Goal: Information Seeking & Learning: Learn about a topic

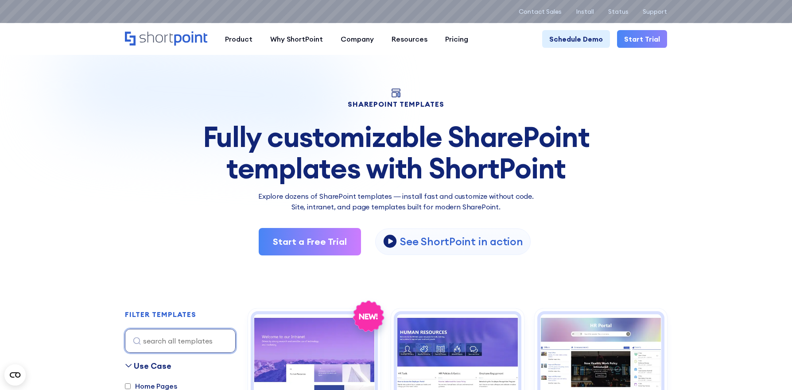
click at [157, 338] on input at bounding box center [180, 341] width 111 height 24
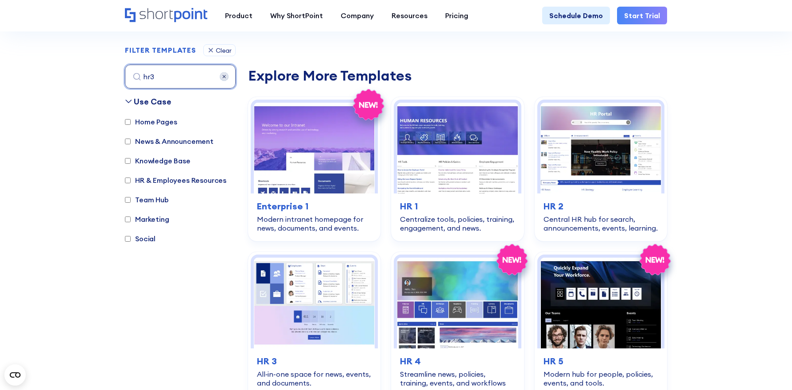
scroll to position [306, 0]
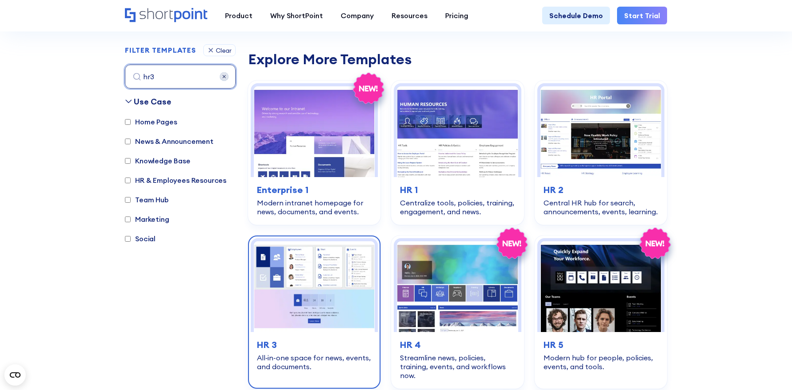
type input "hr3"
click at [321, 307] on img at bounding box center [314, 286] width 121 height 91
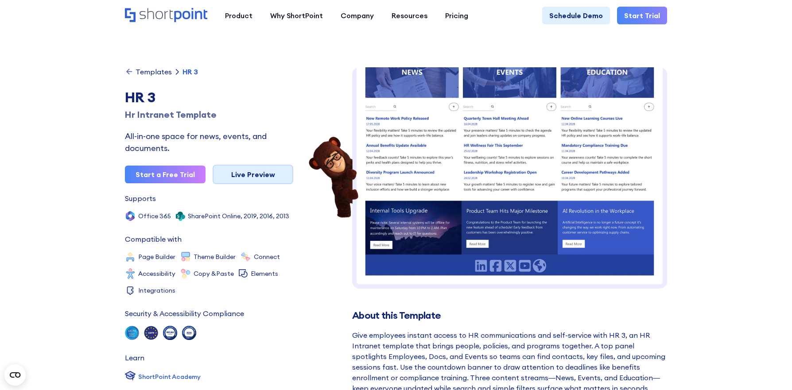
click at [261, 171] on link "Live Preview" at bounding box center [253, 174] width 81 height 19
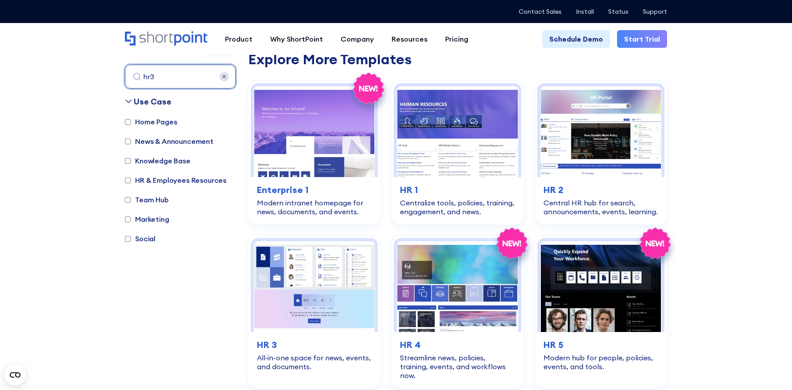
click at [182, 77] on input "hr3" at bounding box center [180, 77] width 111 height 24
click at [224, 76] on img at bounding box center [224, 76] width 9 height 9
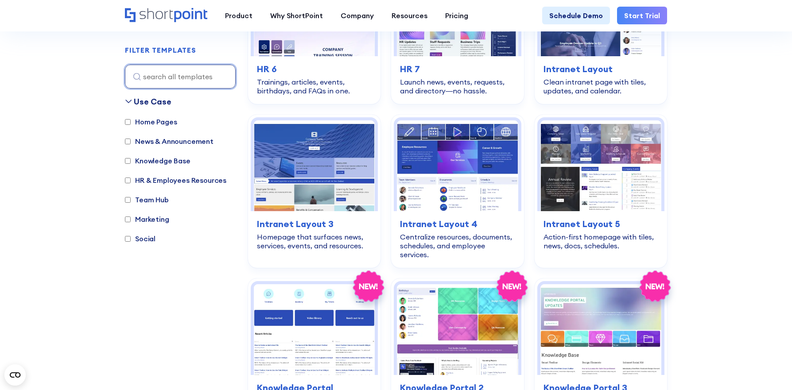
click at [200, 76] on input at bounding box center [180, 77] width 111 height 24
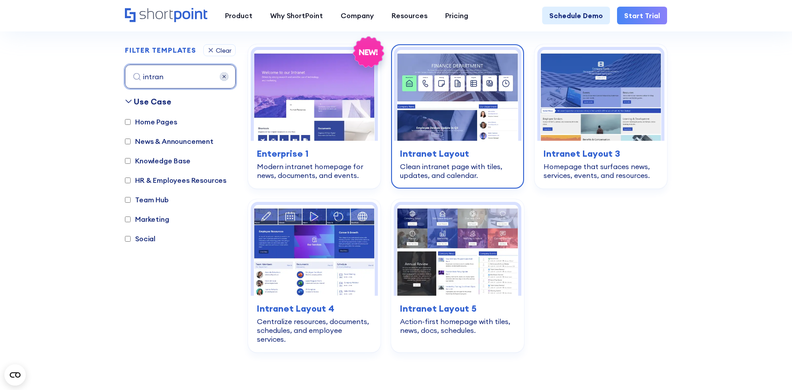
type input "intran"
click at [469, 162] on div "Clean intranet page with tiles, updates, and calendar." at bounding box center [457, 171] width 115 height 18
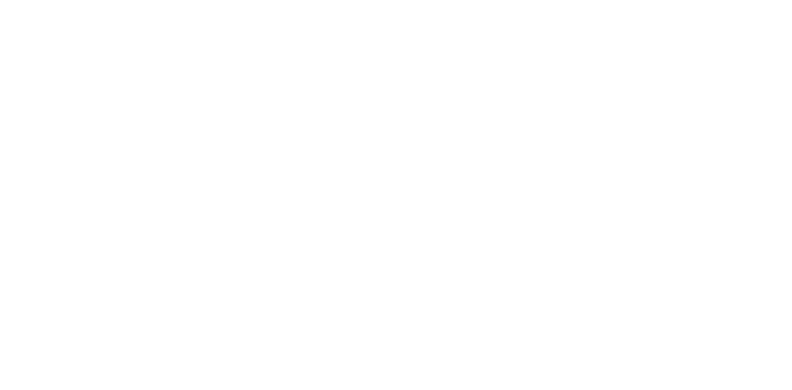
click at [476, 148] on div at bounding box center [509, 177] width 315 height 221
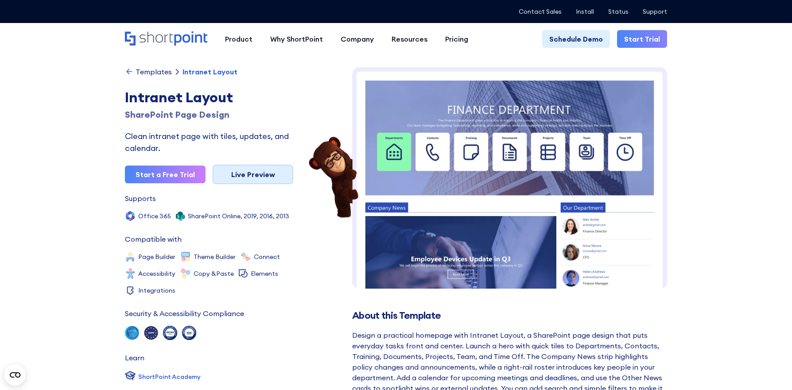
click at [256, 174] on link "Live Preview" at bounding box center [253, 174] width 81 height 19
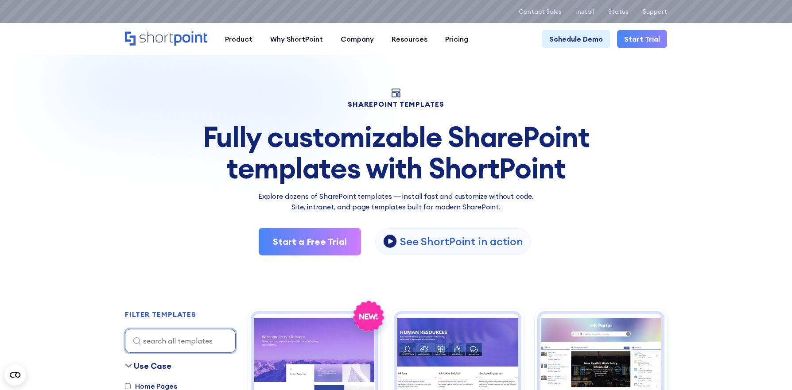
click at [162, 339] on input at bounding box center [180, 341] width 111 height 24
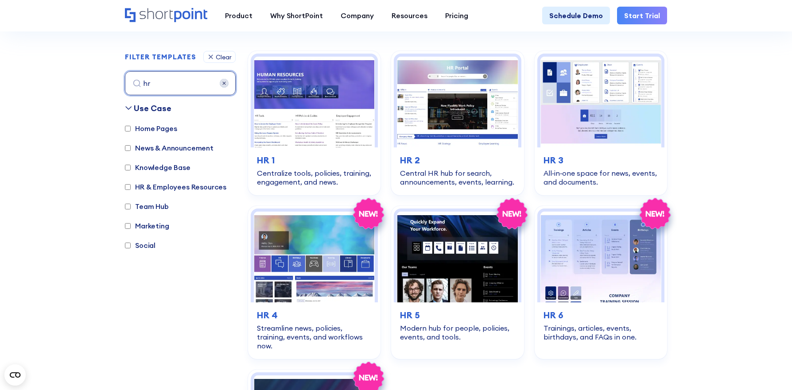
scroll to position [264, 0]
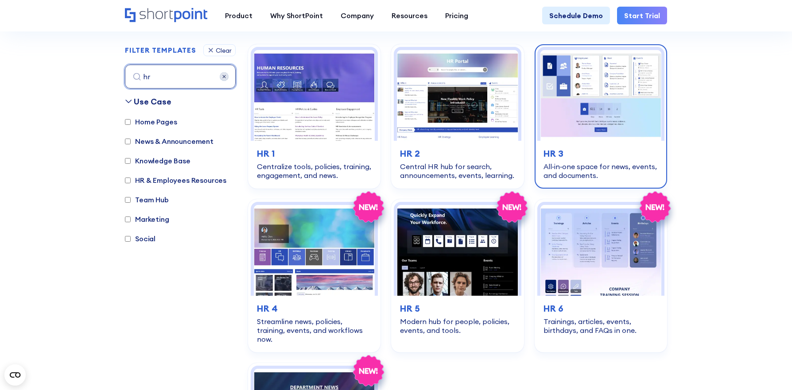
type input "hr"
click at [619, 153] on h3 "HR 3" at bounding box center [600, 153] width 115 height 13
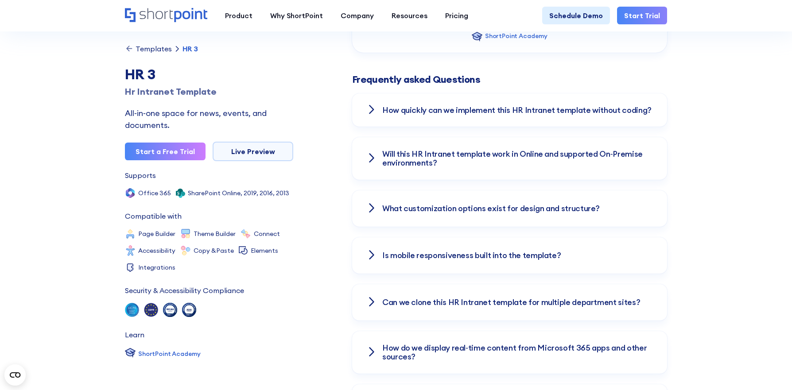
scroll to position [1216, 0]
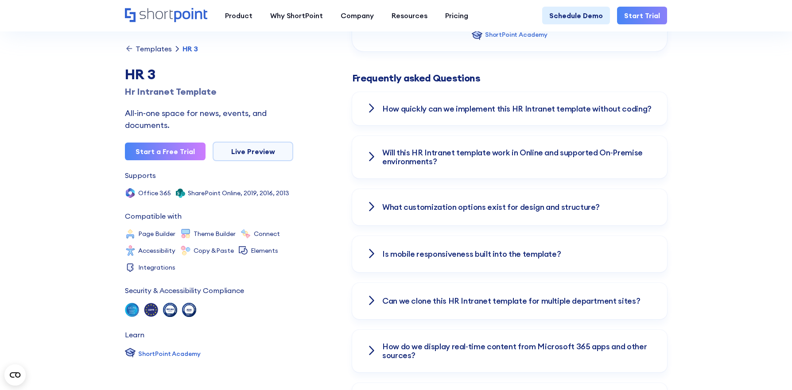
click at [374, 108] on icon at bounding box center [371, 108] width 6 height 11
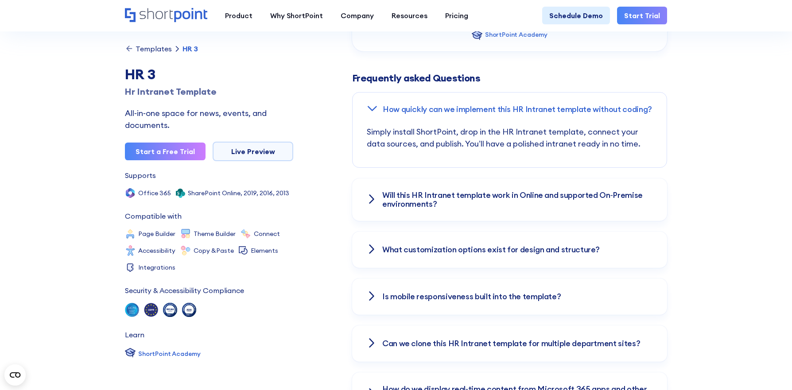
click at [371, 204] on icon at bounding box center [371, 199] width 11 height 11
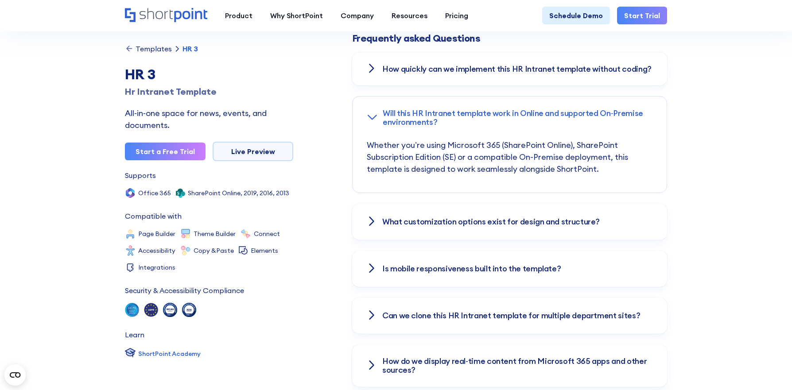
scroll to position [1269, 0]
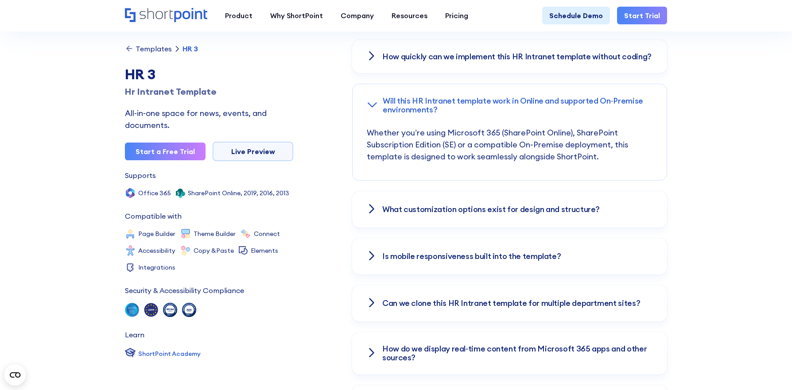
click at [371, 204] on icon at bounding box center [371, 209] width 11 height 11
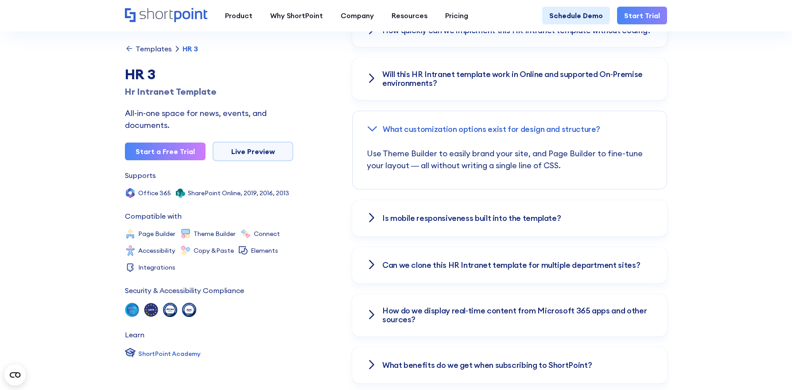
click at [371, 205] on div "Is mobile responsiveness built into the template?" at bounding box center [509, 218] width 315 height 36
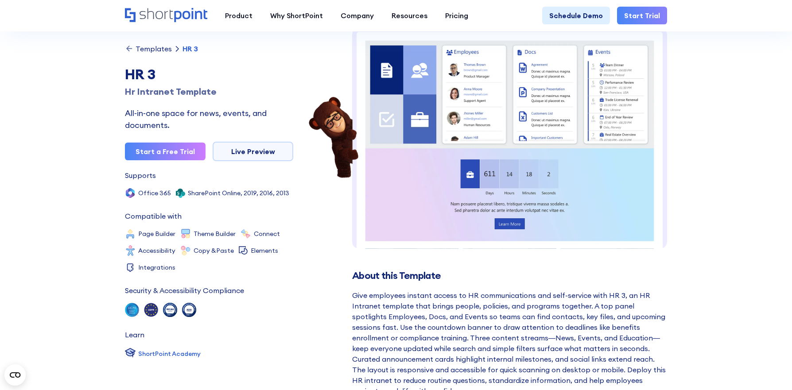
scroll to position [0, 0]
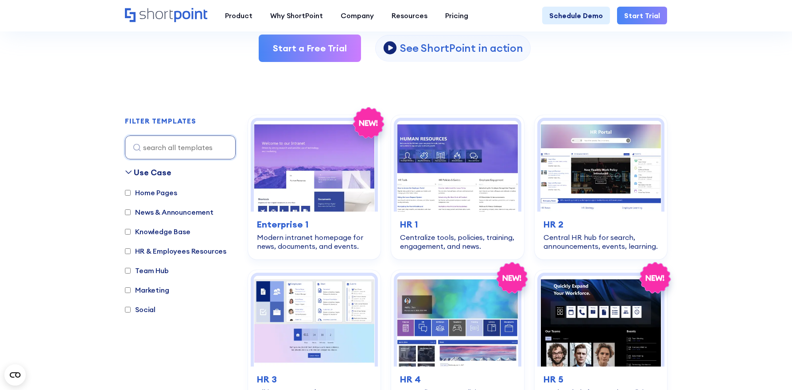
scroll to position [195, 0]
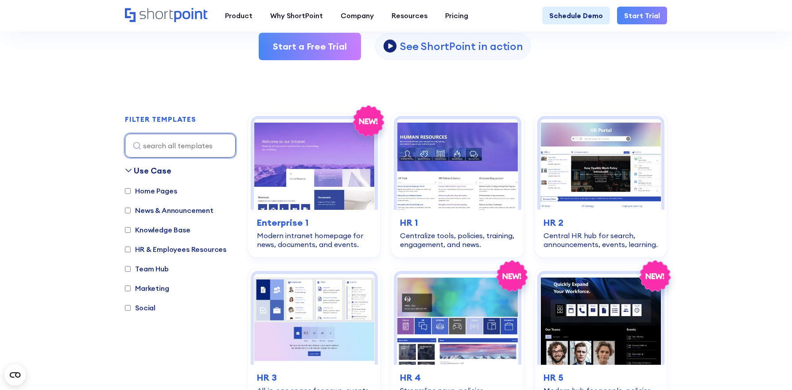
click at [174, 153] on input at bounding box center [180, 146] width 111 height 24
click at [154, 267] on label "Team Hub" at bounding box center [147, 268] width 44 height 11
click at [131, 267] on input "Team Hub" at bounding box center [128, 269] width 6 height 6
checkbox input "true"
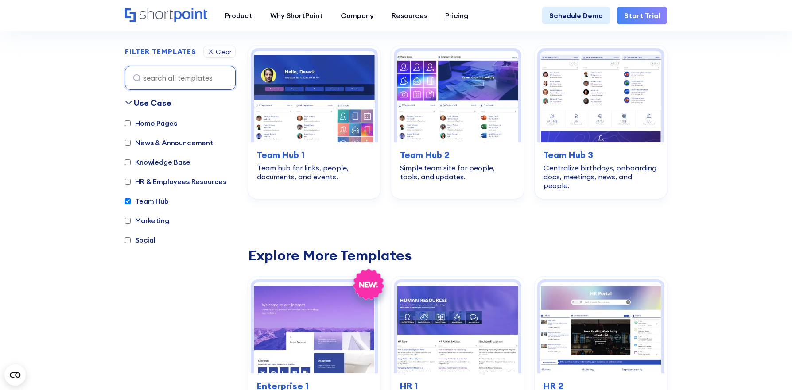
scroll to position [264, 0]
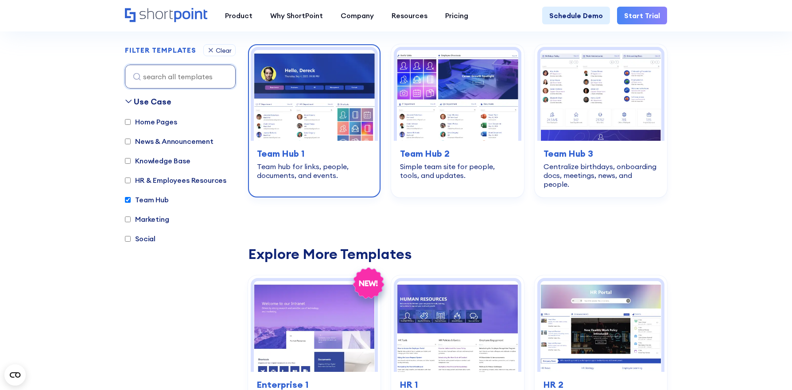
click at [330, 171] on div "Team hub for links, people, documents, and events." at bounding box center [314, 171] width 115 height 18
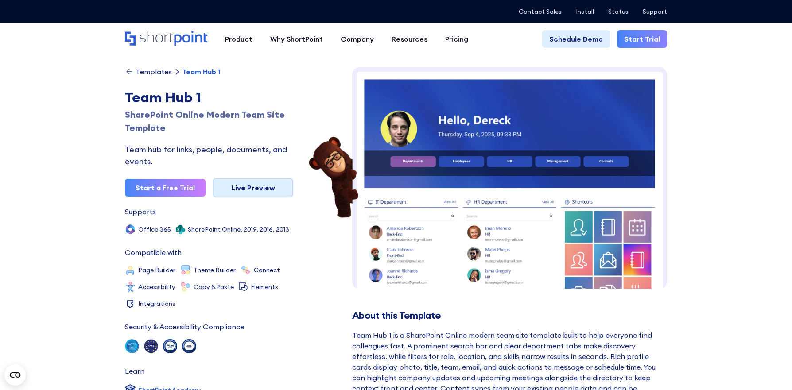
click at [244, 183] on link "Live Preview" at bounding box center [253, 187] width 81 height 19
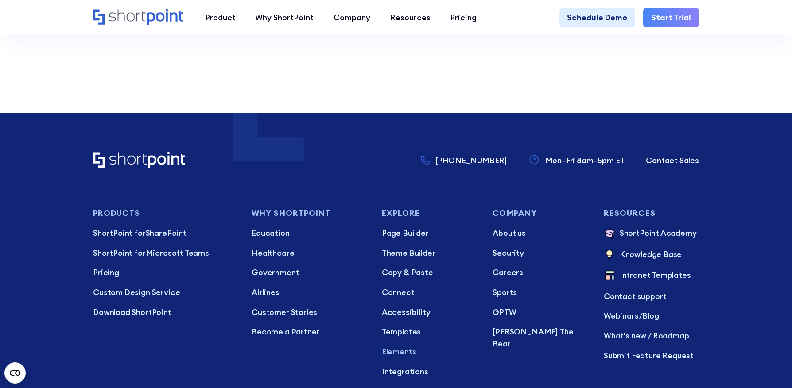
scroll to position [2936, 0]
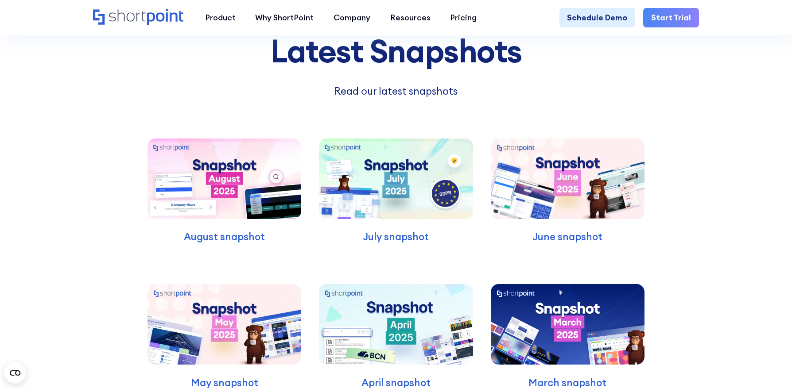
scroll to position [4635, 0]
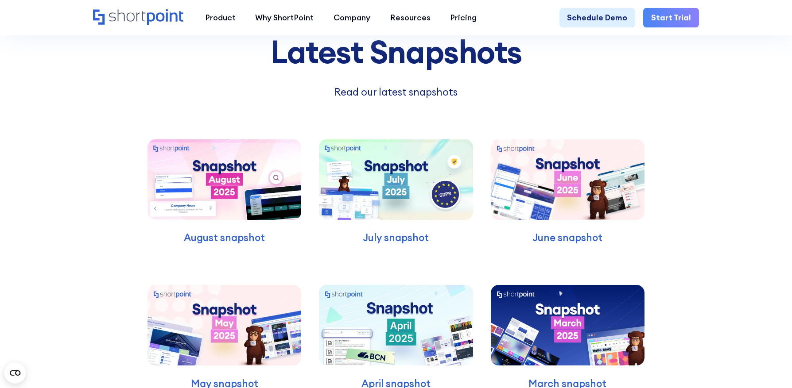
click at [240, 177] on img at bounding box center [224, 179] width 154 height 81
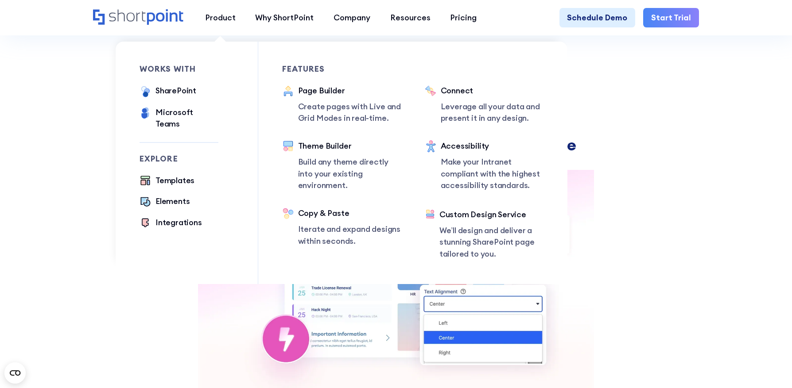
scroll to position [666, 0]
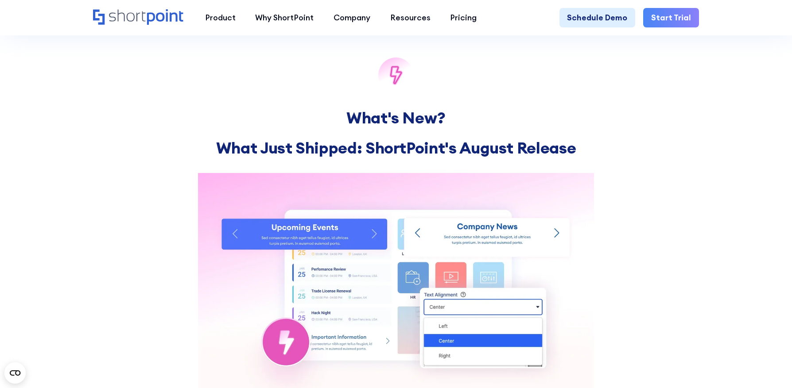
click at [555, 239] on img at bounding box center [396, 285] width 396 height 224
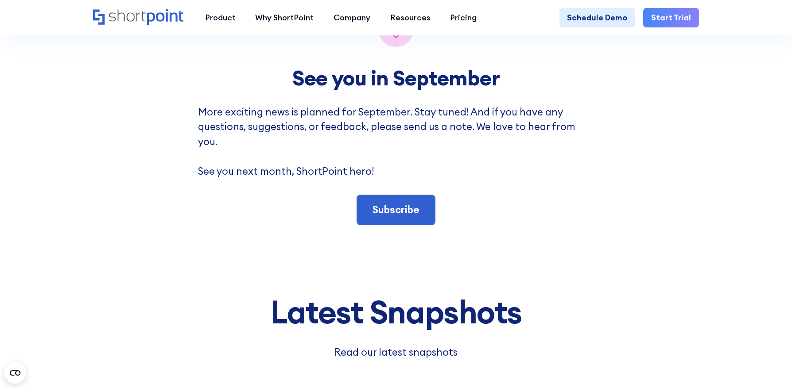
scroll to position [4331, 0]
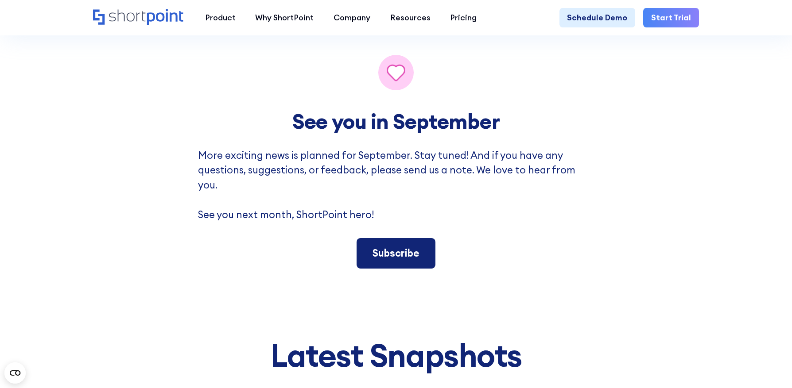
click at [395, 238] on link "Subscribe" at bounding box center [395, 253] width 79 height 31
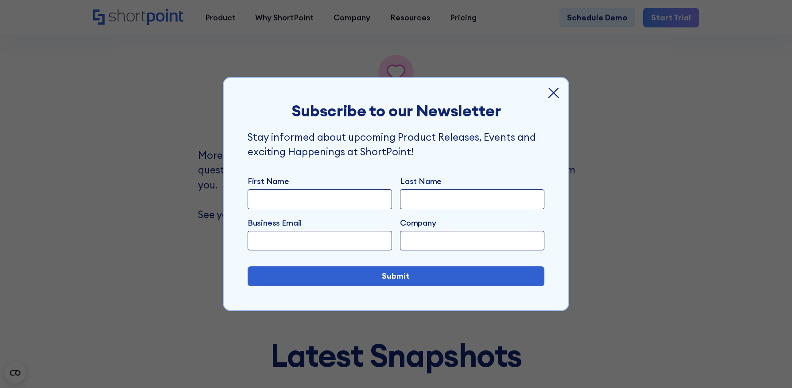
click at [551, 91] on icon at bounding box center [554, 93] width 10 height 10
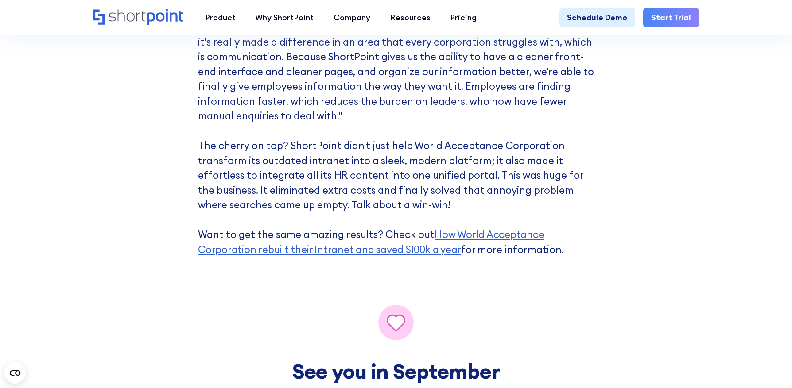
scroll to position [4080, 0]
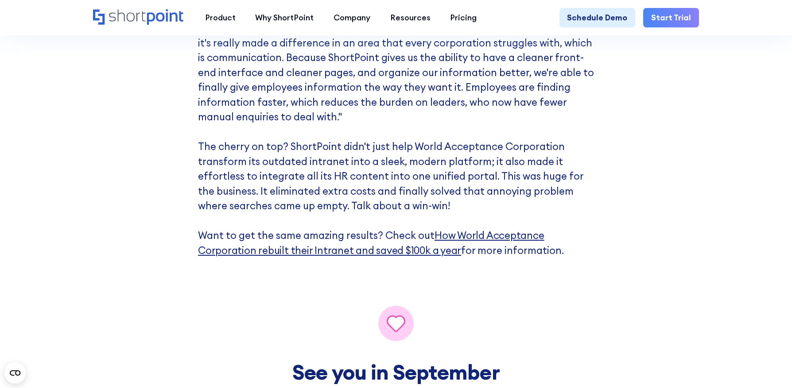
click at [480, 235] on link "How World Acceptance Corporation rebuilt their Intranet and saved $100k a year" at bounding box center [371, 242] width 346 height 27
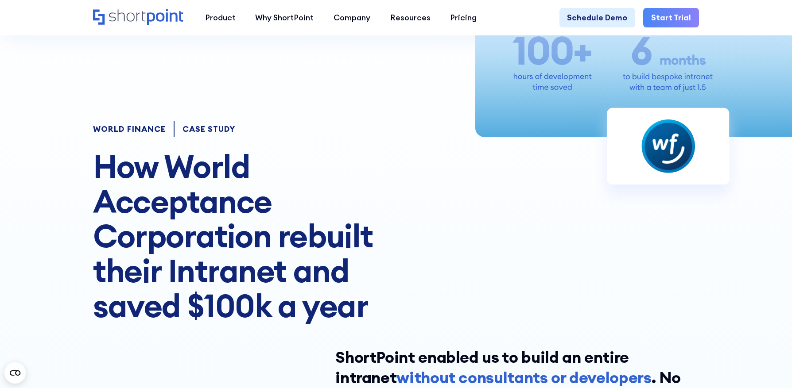
scroll to position [54, 0]
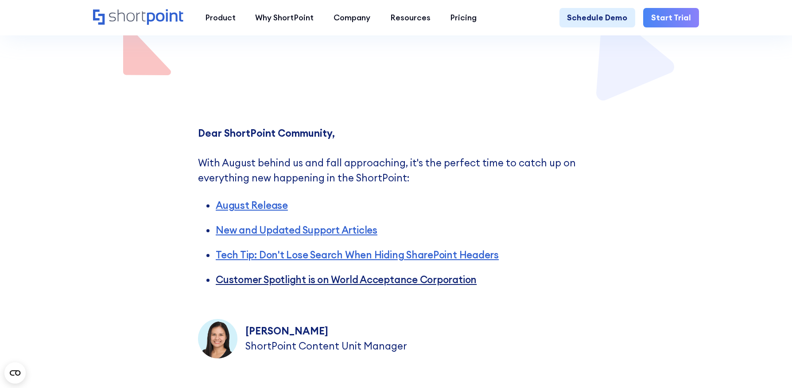
scroll to position [265, 0]
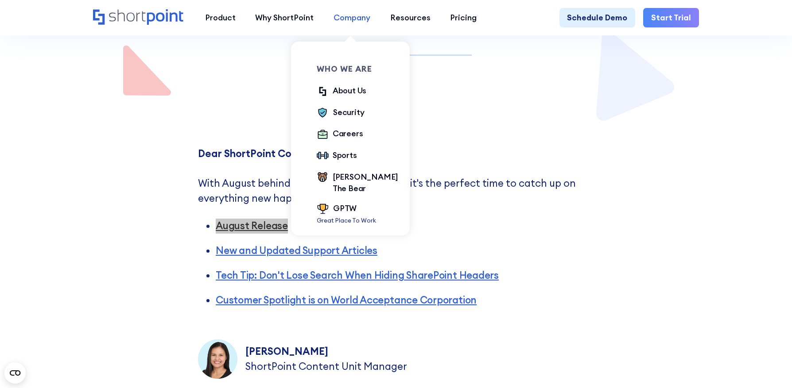
drag, startPoint x: 258, startPoint y: 227, endPoint x: 348, endPoint y: 15, distance: 229.9
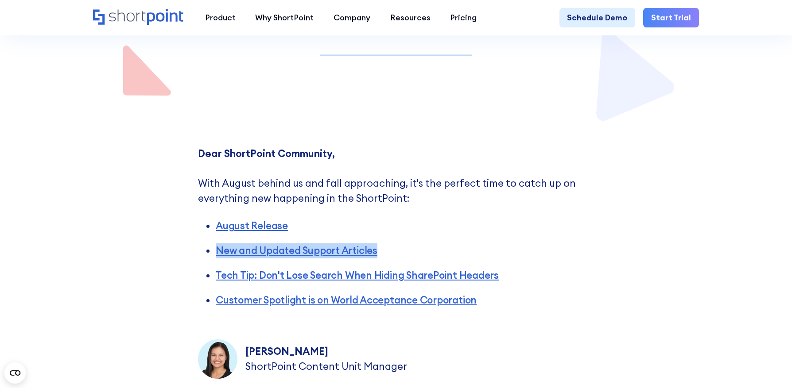
drag, startPoint x: 287, startPoint y: 252, endPoint x: 354, endPoint y: 7, distance: 253.9
click at [262, 224] on link "August Release" at bounding box center [252, 226] width 72 height 12
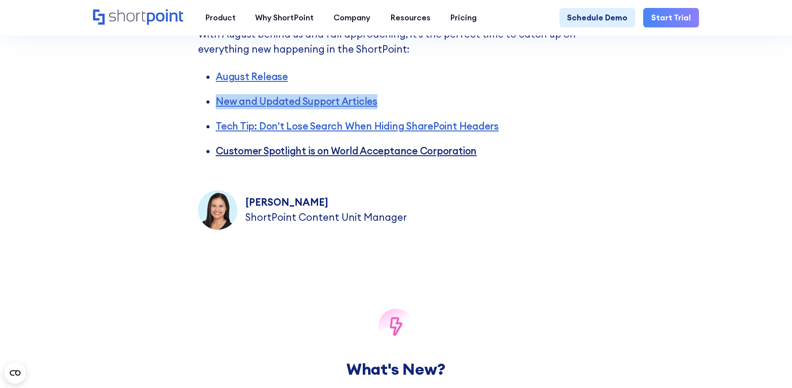
scroll to position [404, 0]
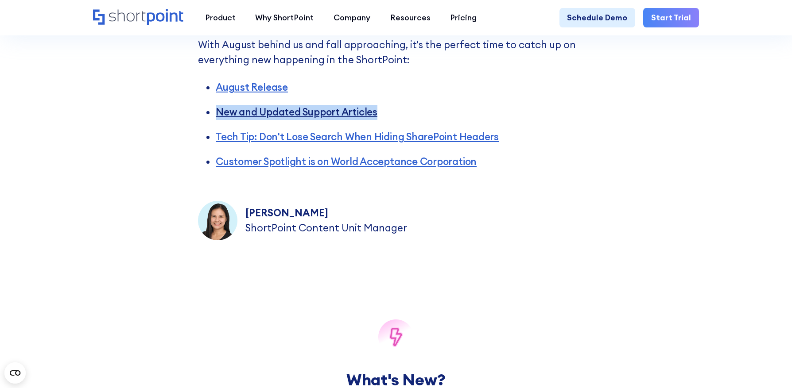
click at [281, 113] on link "New and Updated Support Articles" at bounding box center [297, 112] width 162 height 12
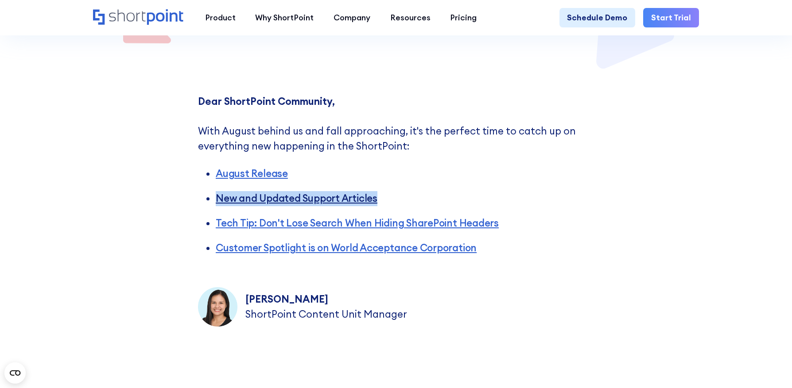
scroll to position [308, 0]
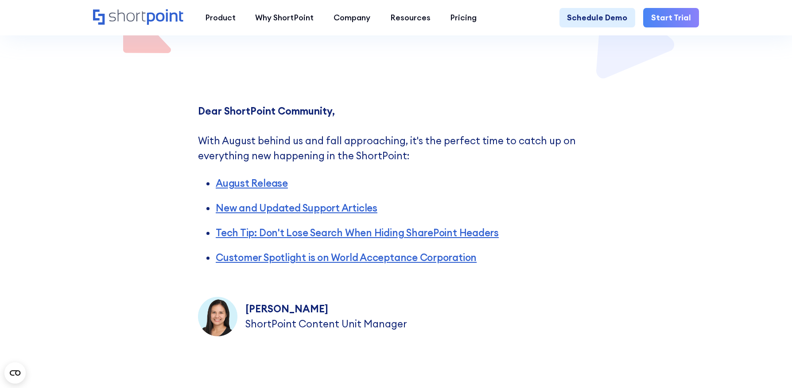
click at [283, 223] on ul "August Release New and Updated Support Articles Tech Tip: Don't Lose Search Whe…" at bounding box center [396, 216] width 396 height 98
click at [284, 236] on link "Tech Tip: Don't Lose Search When Hiding SharePoint Headers" at bounding box center [357, 233] width 283 height 12
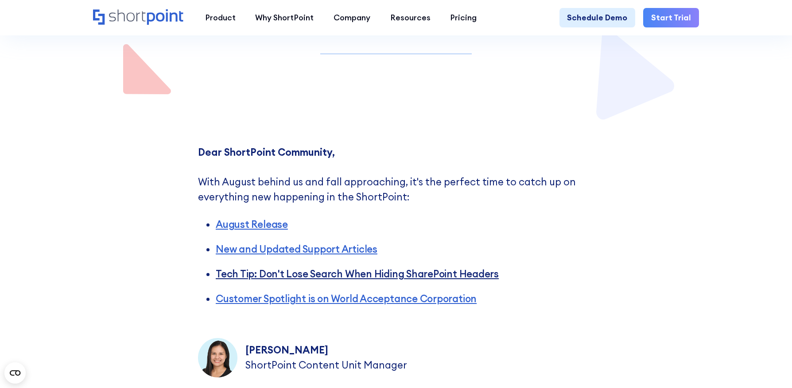
scroll to position [263, 0]
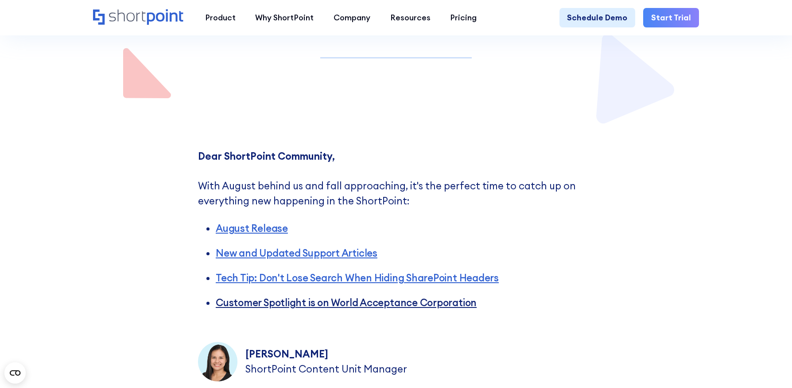
click at [277, 303] on link "Customer Spotlight is on World Acceptance Corporation" at bounding box center [346, 303] width 261 height 12
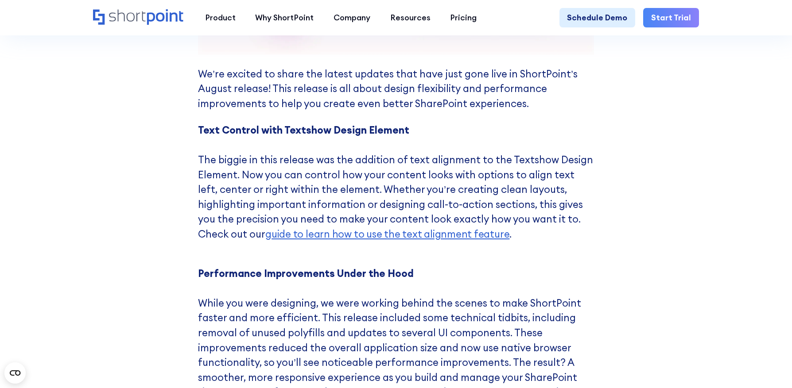
scroll to position [1010, 0]
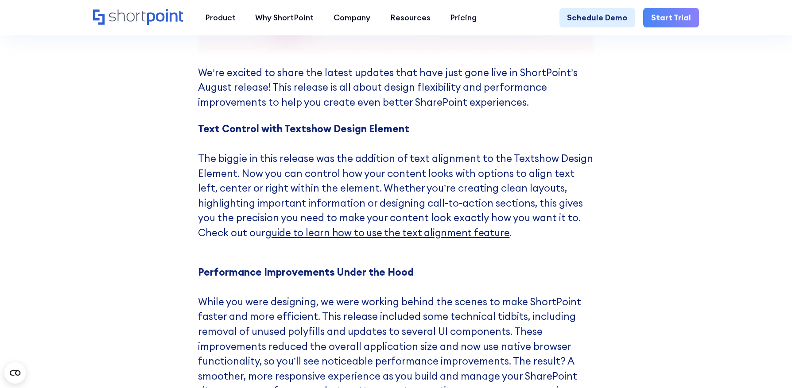
click at [318, 233] on span "guide to learn how to use the text alignment feature" at bounding box center [387, 233] width 244 height 12
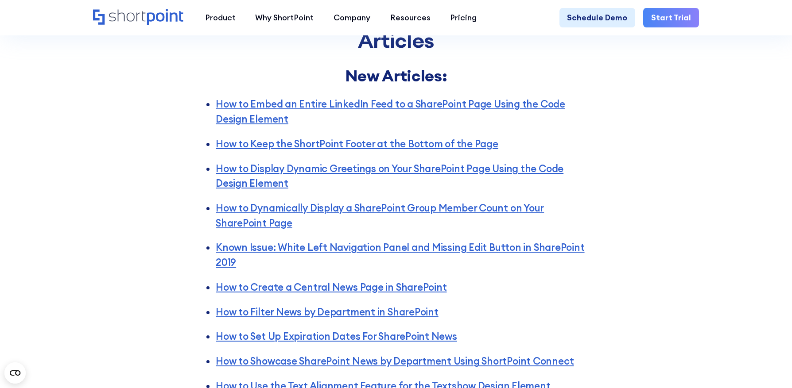
scroll to position [1489, 0]
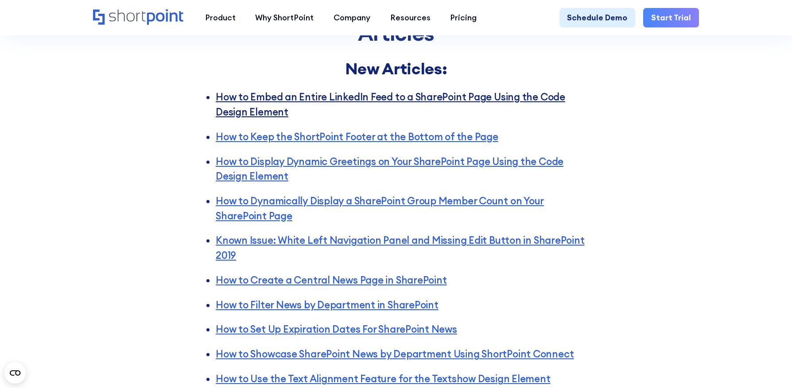
click at [446, 101] on link "How to Embed an Entire LinkedIn Feed to a SharePoint Page Using the Code Design…" at bounding box center [390, 104] width 349 height 27
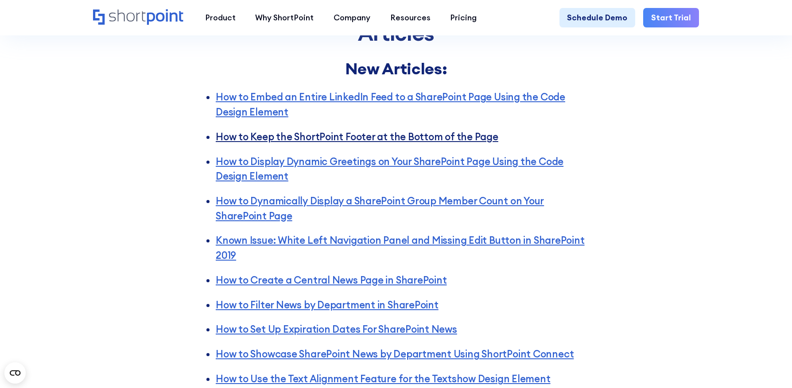
click at [398, 132] on link "How to Keep the ShortPoint Footer at the Bottom of the Page" at bounding box center [357, 137] width 282 height 12
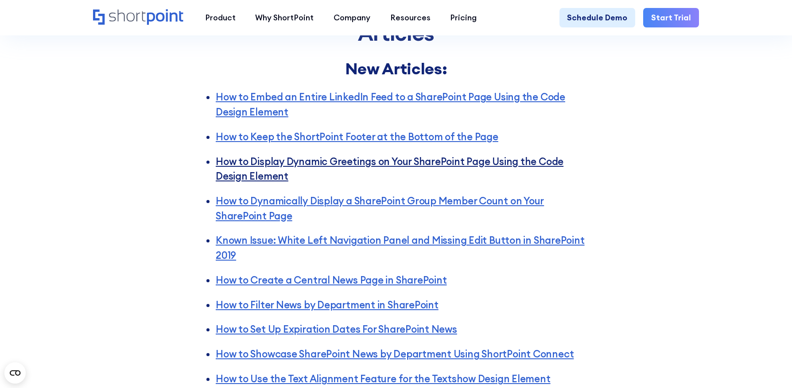
click at [387, 157] on link "How to Display Dynamic Greetings on Your SharePoint Page Using the Code Design …" at bounding box center [390, 168] width 348 height 27
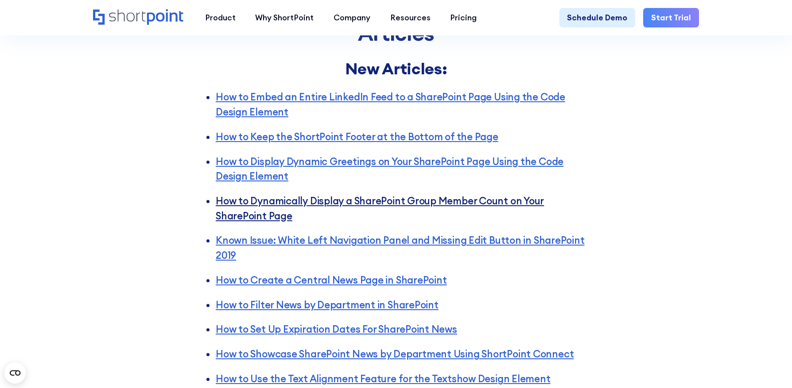
click at [338, 204] on link "How to Dynamically Display a SharePoint Group Member Count on Your SharePoint P…" at bounding box center [380, 208] width 328 height 27
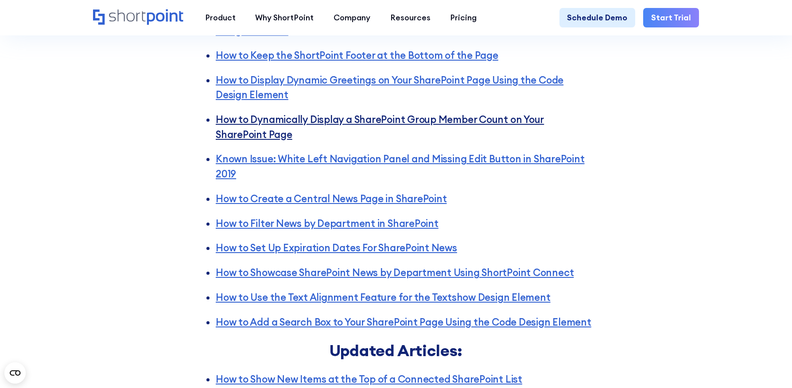
scroll to position [1598, 0]
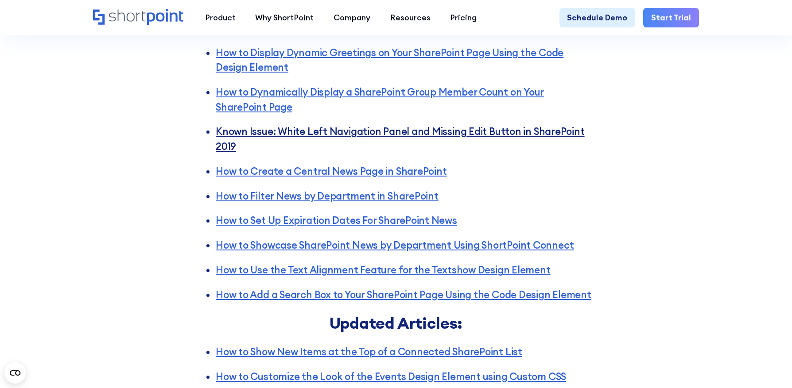
click at [302, 134] on link "Known Issue: White Left Navigation Panel and Missing Edit Button in SharePoint …" at bounding box center [400, 138] width 369 height 27
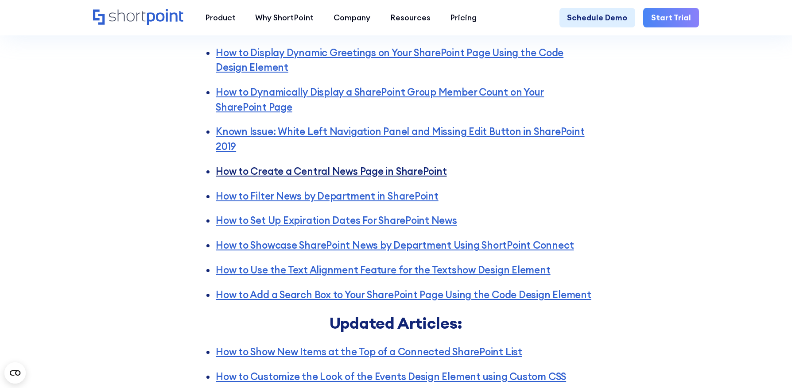
click at [349, 171] on link "How to Create a Central News Page in SharePoint" at bounding box center [331, 171] width 231 height 12
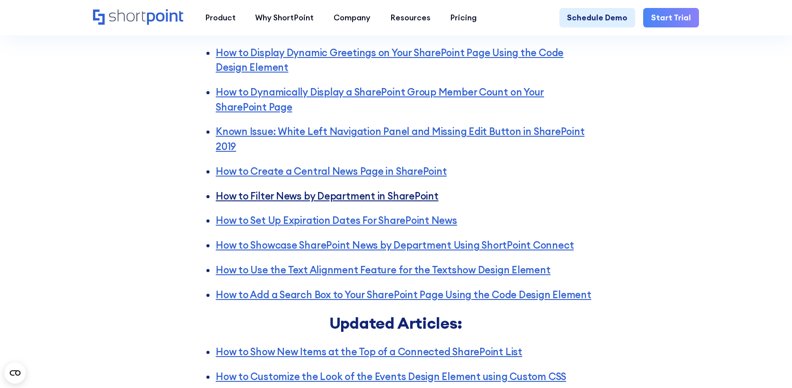
click at [406, 197] on link "How to Filter News by Department in SharePoint" at bounding box center [327, 196] width 223 height 12
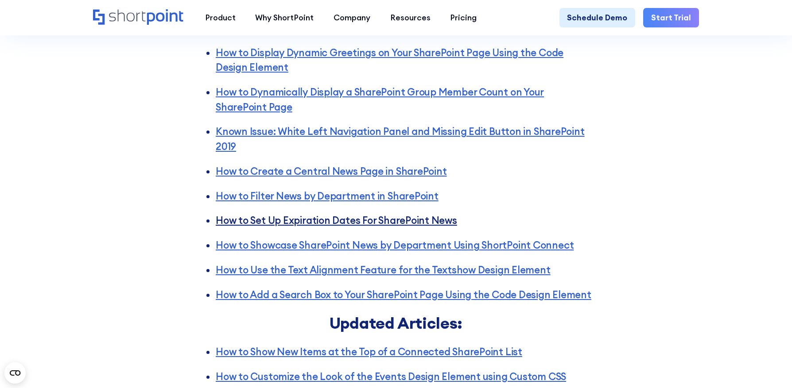
click at [292, 223] on link "How to Set Up Expiration Dates For SharePoint News" at bounding box center [336, 220] width 241 height 12
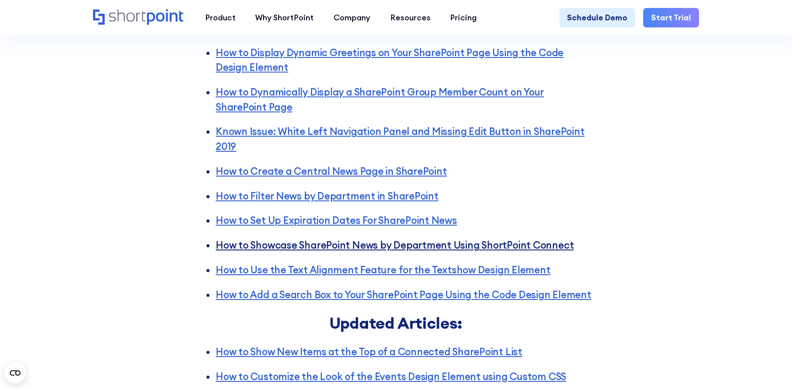
click at [388, 246] on link "How to Showcase SharePoint News by Department Using ShortPoint Connect" at bounding box center [395, 245] width 358 height 12
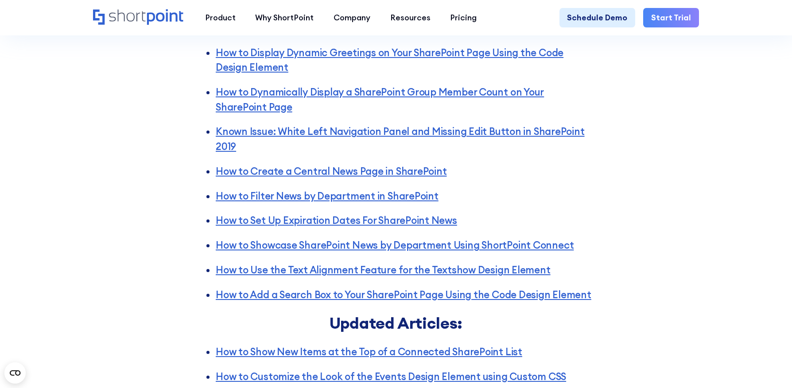
click at [406, 278] on ul "How to Embed an Entire LinkedIn Feed to a SharePoint Page Using the Code Design…" at bounding box center [396, 141] width 396 height 321
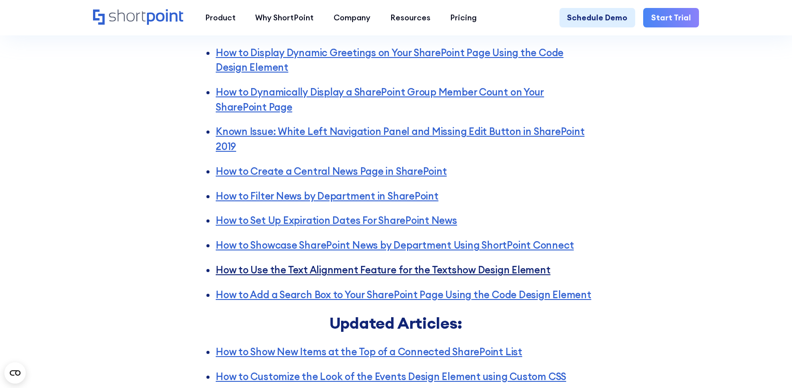
click at [405, 271] on link "How to Use the Text Alignment Feature for the Textshow Design Element" at bounding box center [383, 270] width 335 height 12
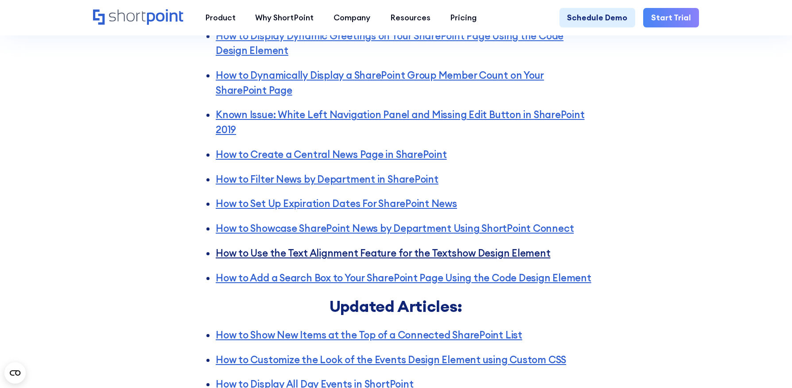
scroll to position [1621, 0]
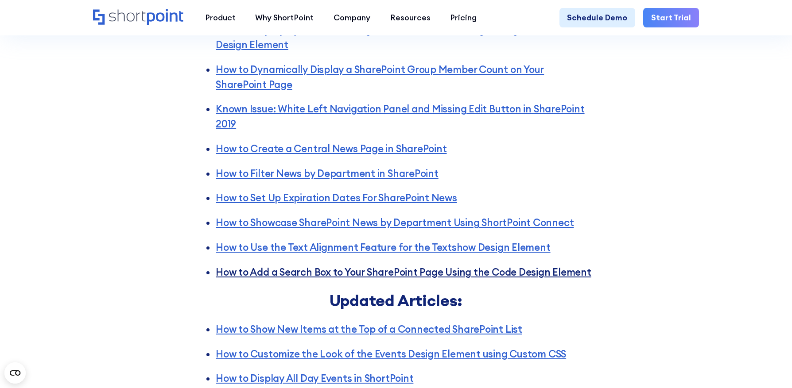
click at [343, 274] on link "How to Add a Search Box to Your SharePoint Page Using the Code Design Element" at bounding box center [403, 272] width 375 height 12
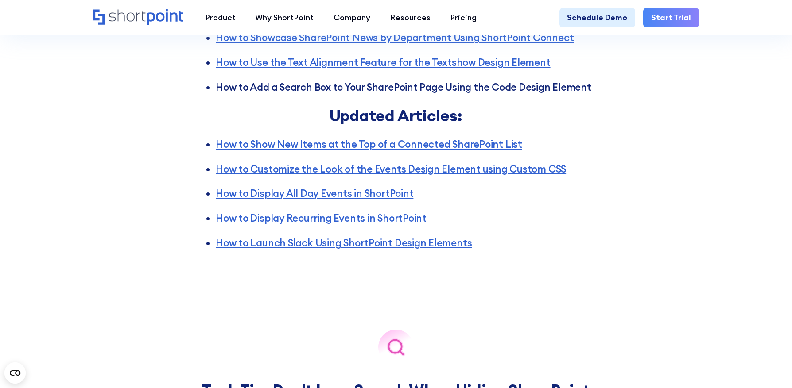
scroll to position [1807, 0]
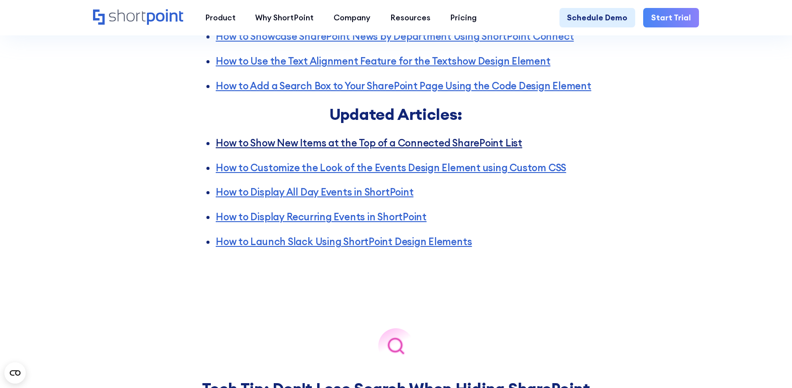
click at [402, 147] on link "How to Show New Items at the Top of a Connected SharePoint List" at bounding box center [369, 143] width 306 height 12
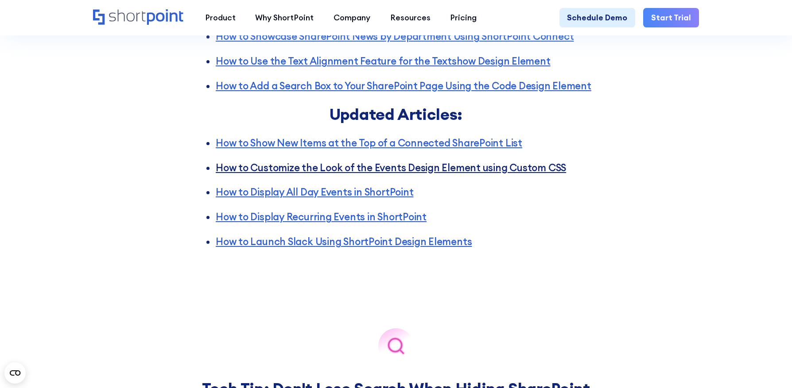
click at [379, 166] on link "How to Customize the Look of the Events Design Element using Custom CSS" at bounding box center [391, 168] width 350 height 12
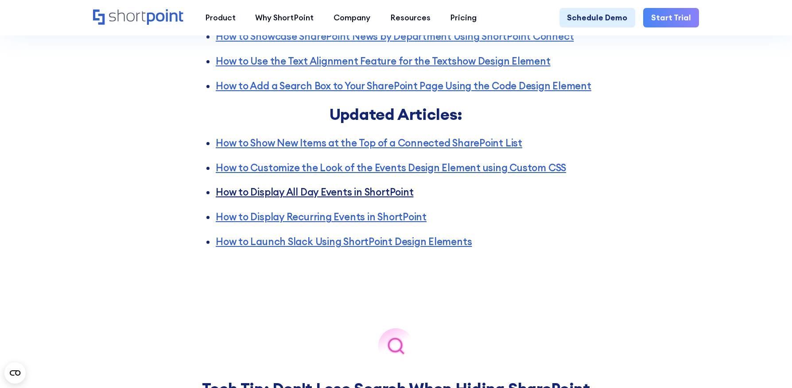
click at [331, 192] on link "How to Display All Day Events in ShortPoint" at bounding box center [314, 192] width 197 height 12
click at [315, 216] on link "How to Display Recurring Events in ShortPoint" at bounding box center [321, 217] width 211 height 12
click at [281, 239] on link "How to Launch Slack Using ShortPoint Design Elements" at bounding box center [344, 242] width 256 height 12
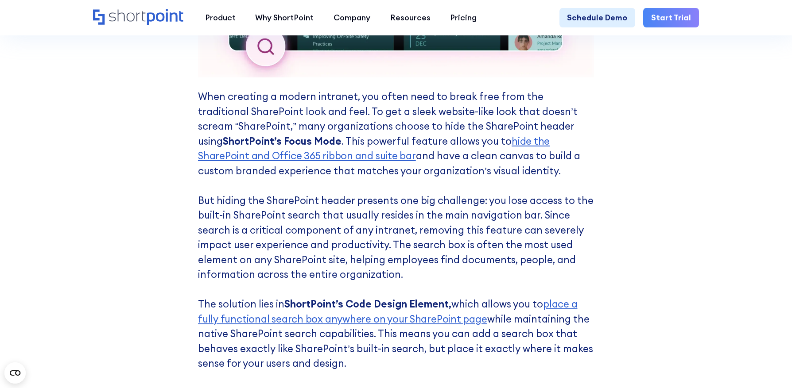
scroll to position [2387, 0]
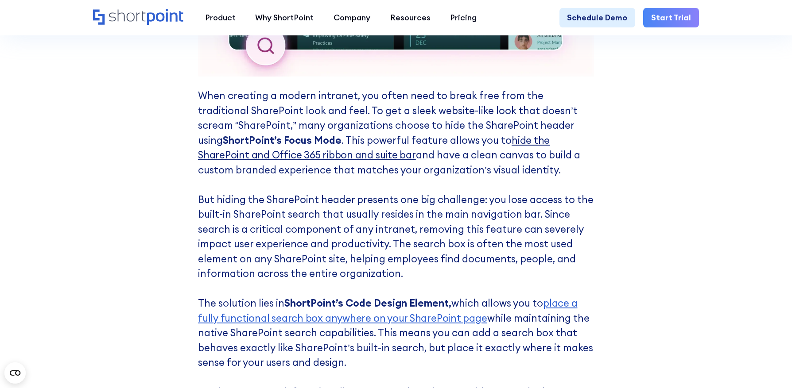
click at [519, 136] on link "hide the SharePoint and Office 365 ribbon and suite bar" at bounding box center [374, 147] width 352 height 27
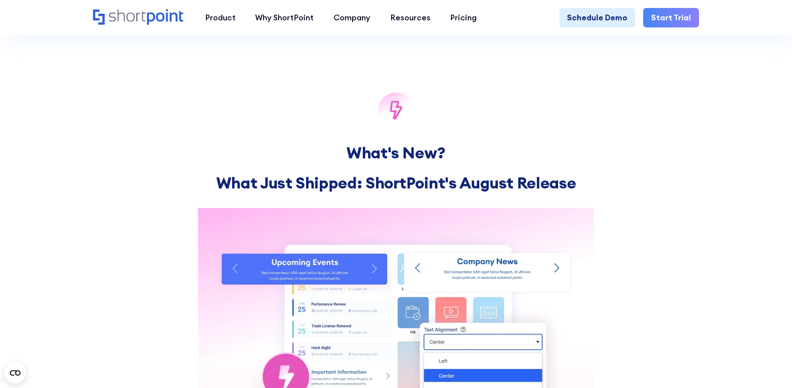
scroll to position [630, 0]
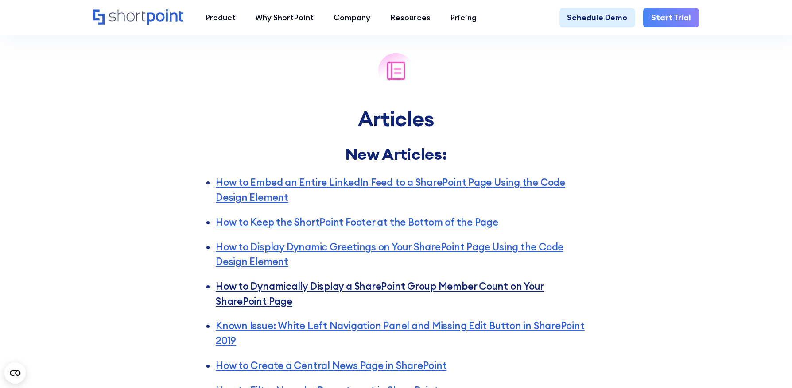
scroll to position [1403, 0]
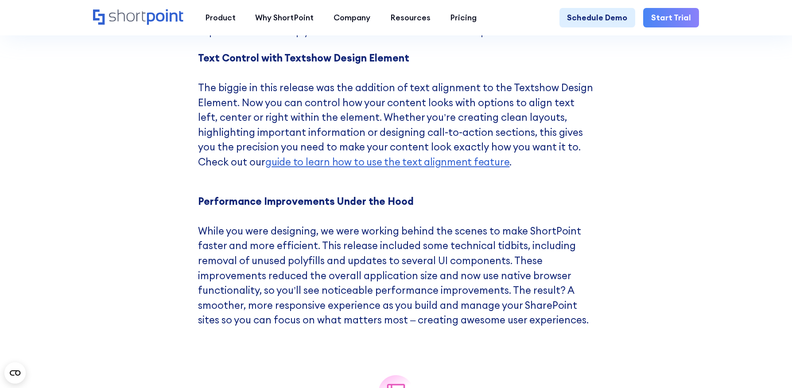
scroll to position [1083, 0]
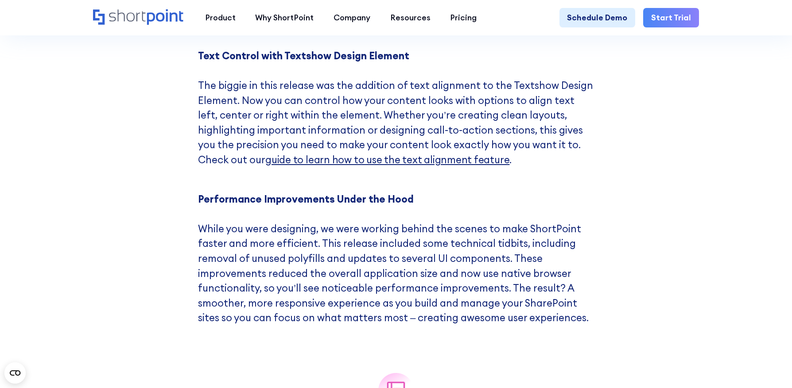
click at [383, 163] on span "guide to learn how to use the text alignment feature" at bounding box center [387, 160] width 244 height 12
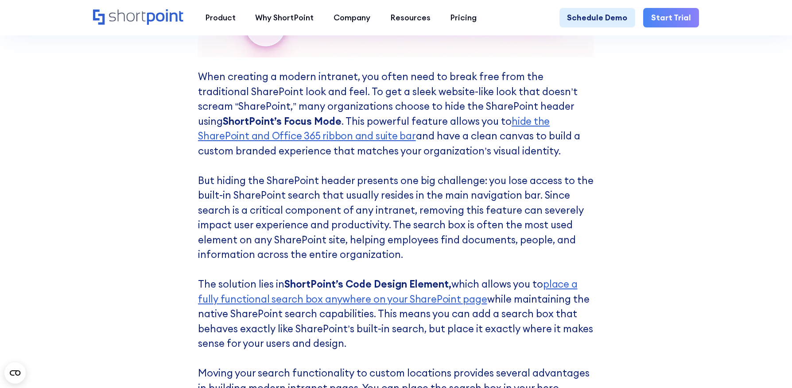
scroll to position [2413, 0]
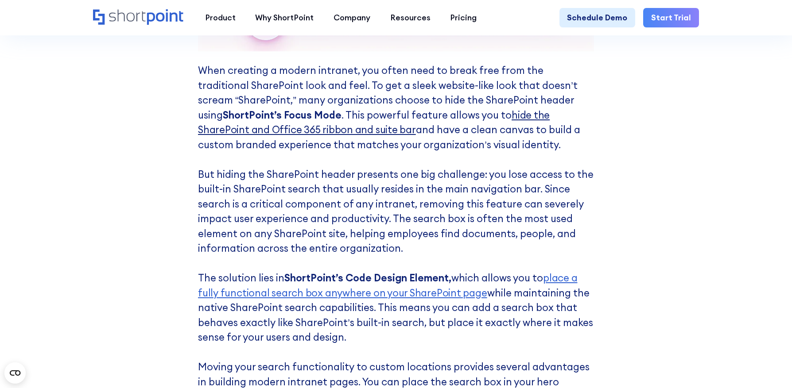
click at [501, 116] on link "hide the SharePoint and Office 365 ribbon and suite bar" at bounding box center [374, 122] width 352 height 27
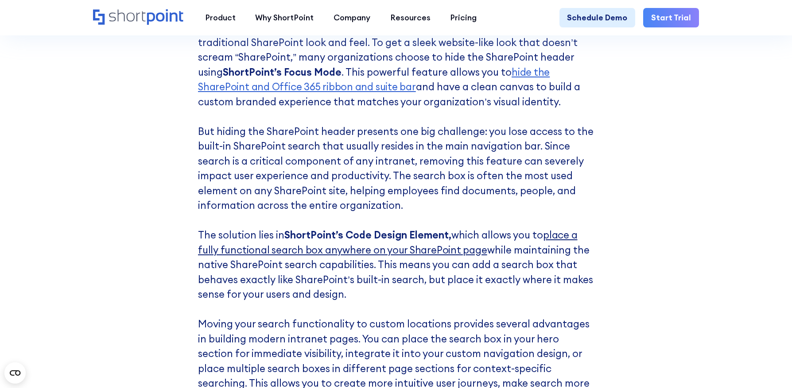
scroll to position [2458, 0]
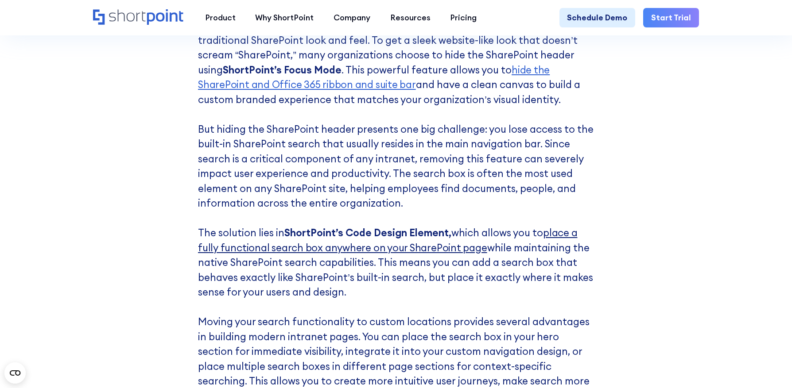
click at [338, 249] on link "place a fully functional search box anywhere on your SharePoint page" at bounding box center [387, 240] width 379 height 27
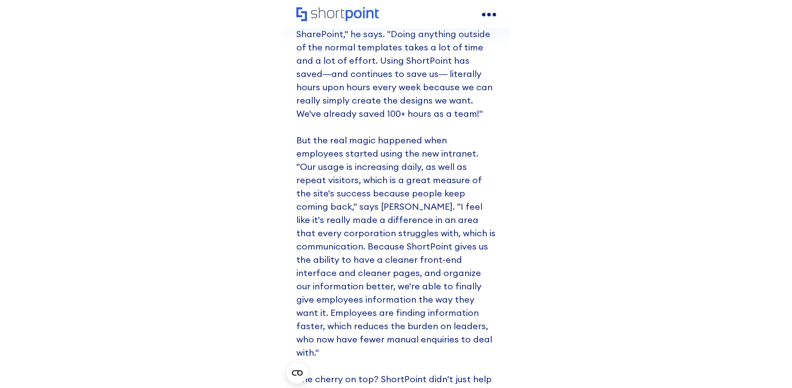
scroll to position [4297, 0]
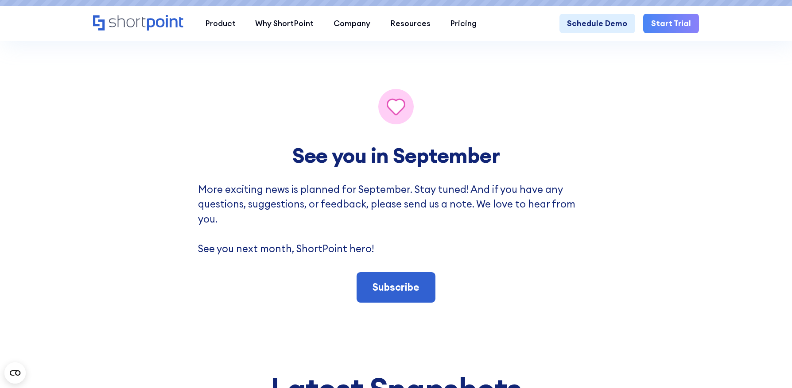
click at [791, 271] on div "See you in September More exciting news is planned for September. Stay tuned! A…" at bounding box center [396, 196] width 792 height 262
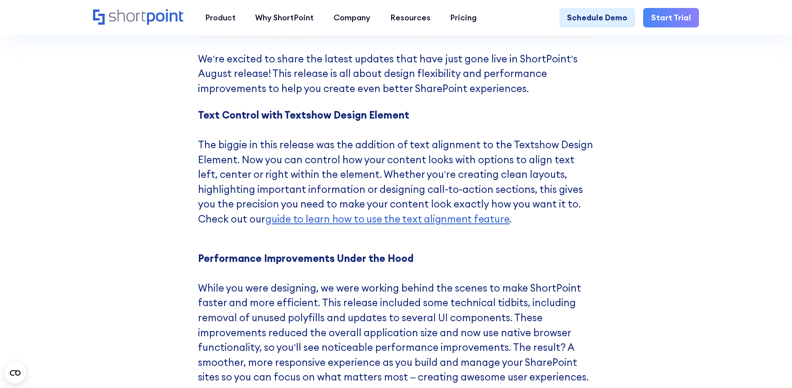
scroll to position [1025, 0]
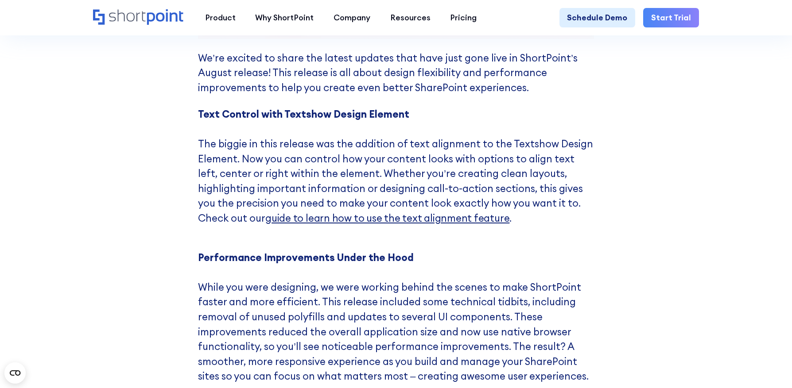
click at [332, 224] on span "guide to learn how to use the text alignment feature" at bounding box center [387, 218] width 244 height 12
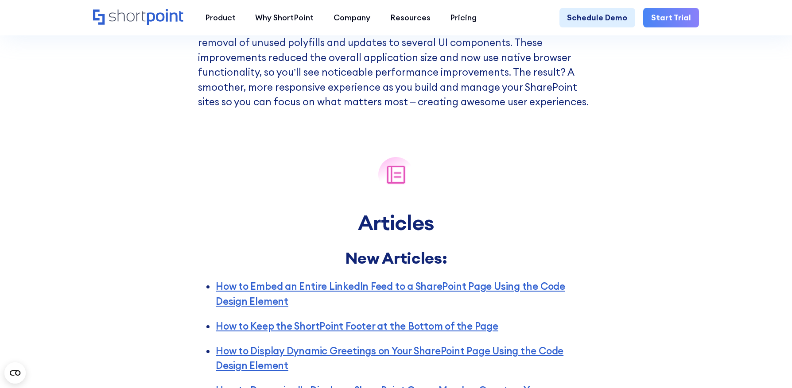
scroll to position [1304, 0]
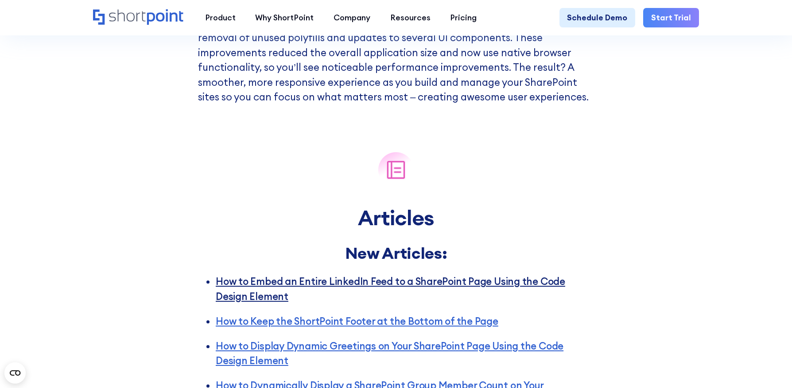
click at [291, 285] on link "How to Embed an Entire LinkedIn Feed to a SharePoint Page Using the Code Design…" at bounding box center [390, 288] width 349 height 27
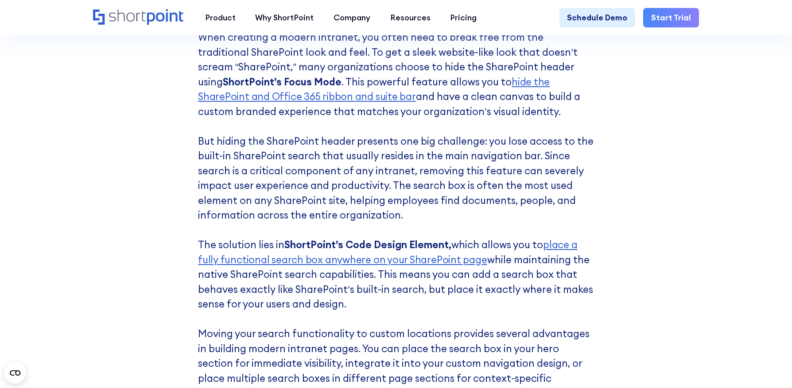
scroll to position [2444, 0]
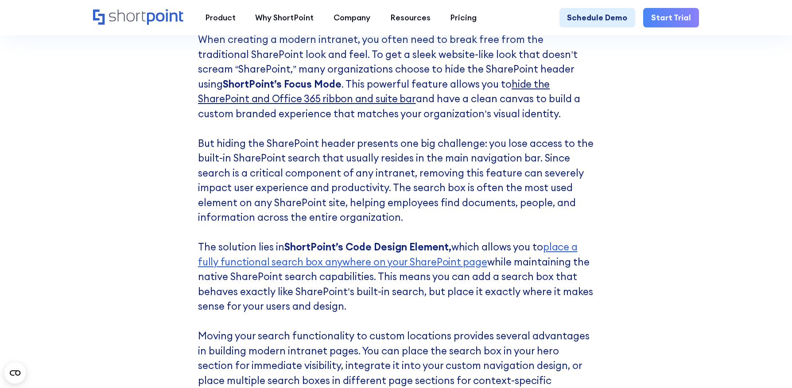
click at [549, 86] on link "hide the SharePoint and Office 365 ribbon and suite bar" at bounding box center [374, 91] width 352 height 27
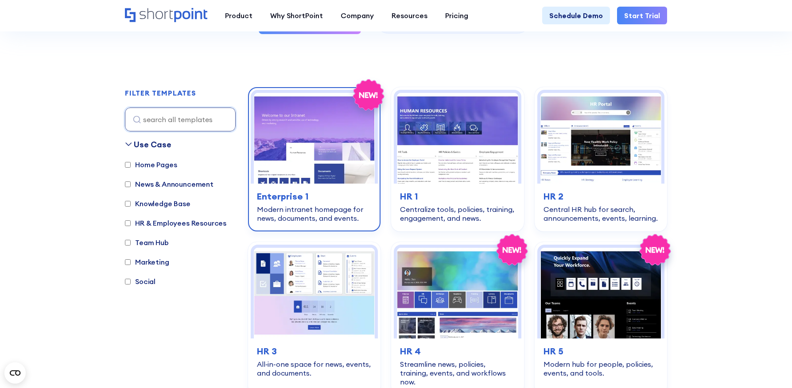
scroll to position [221, 0]
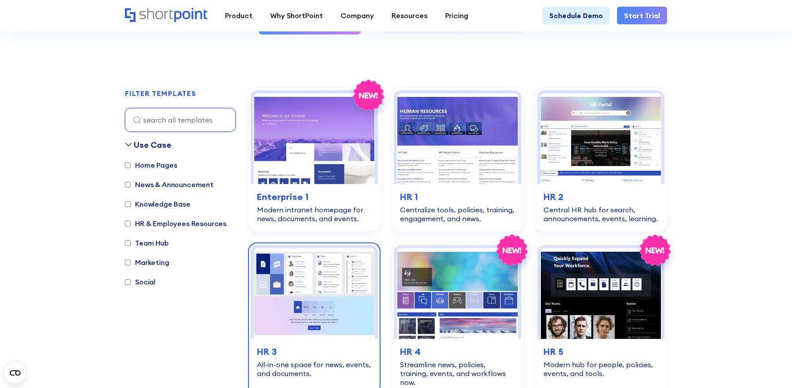
click at [286, 310] on img at bounding box center [314, 293] width 121 height 91
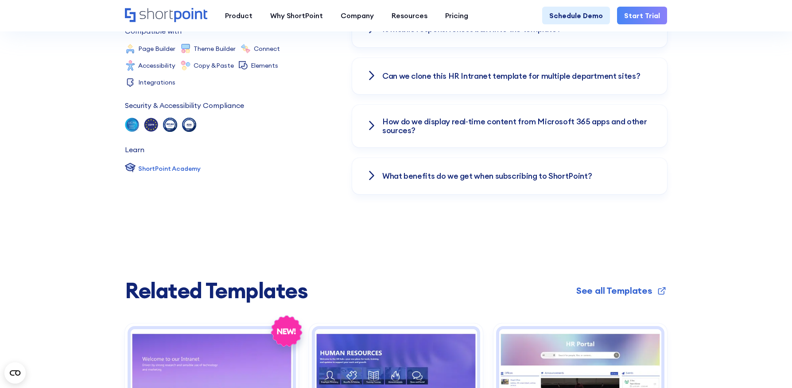
scroll to position [1439, 0]
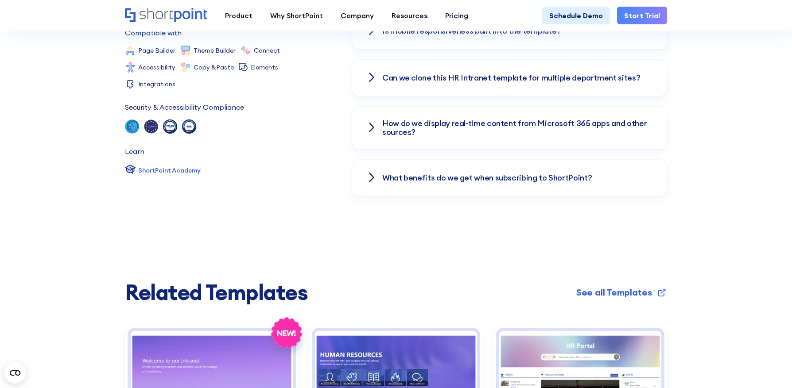
click at [372, 184] on div at bounding box center [371, 178] width 11 height 12
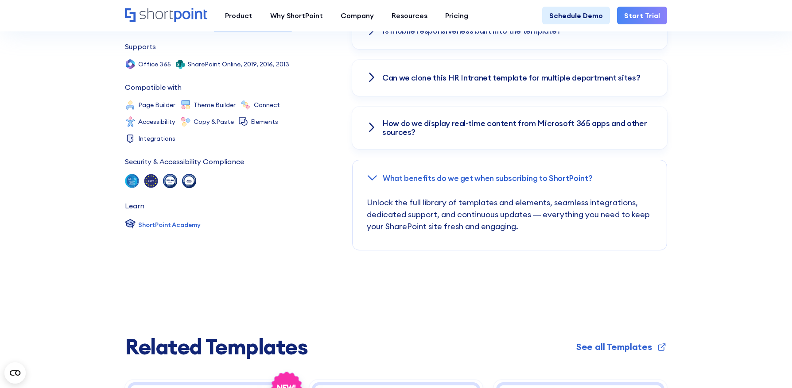
click at [371, 124] on icon at bounding box center [372, 127] width 4 height 8
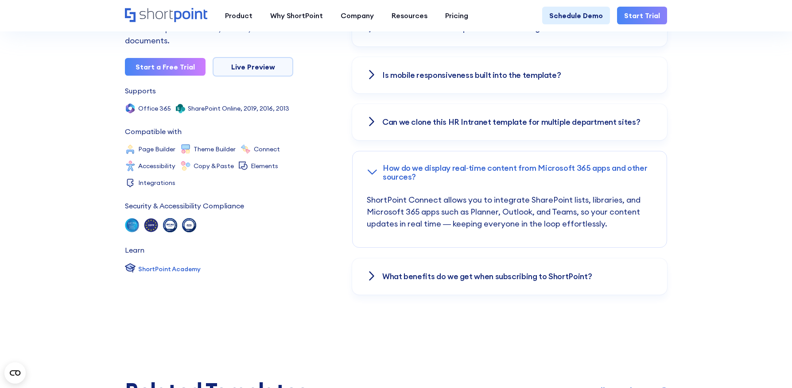
click at [369, 124] on icon at bounding box center [371, 121] width 11 height 11
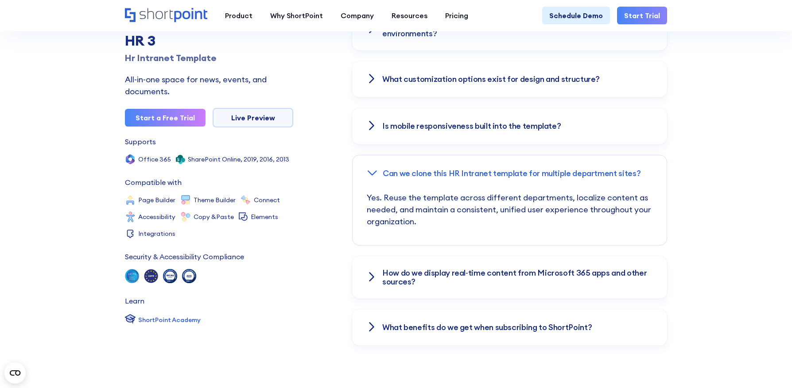
click at [369, 123] on icon at bounding box center [371, 125] width 11 height 11
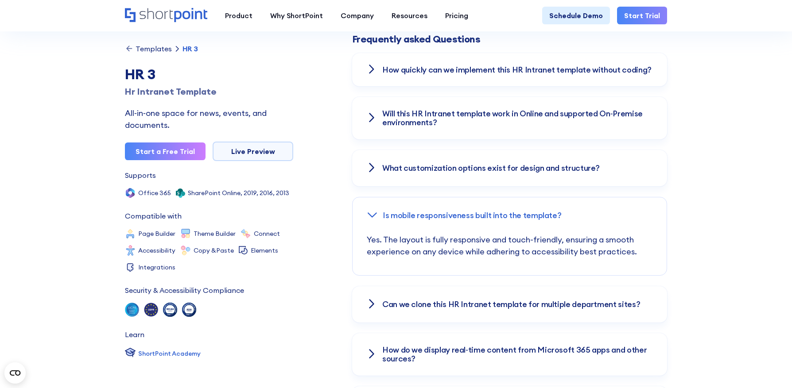
scroll to position [1253, 0]
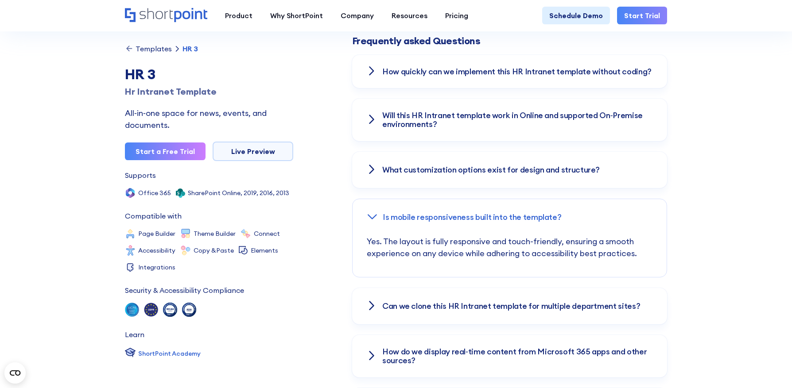
click at [367, 159] on div "What customization options exist for design and structure?" at bounding box center [509, 170] width 315 height 36
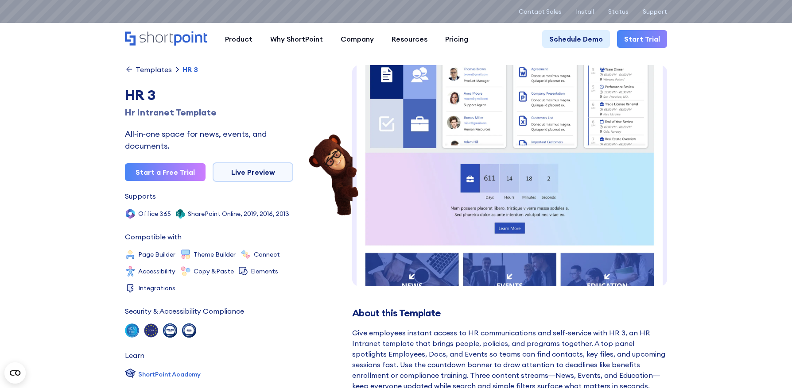
scroll to position [0, 0]
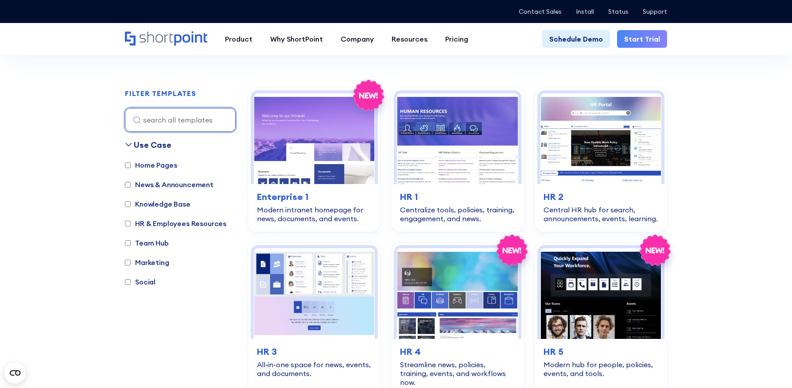
click at [160, 122] on input at bounding box center [180, 120] width 111 height 24
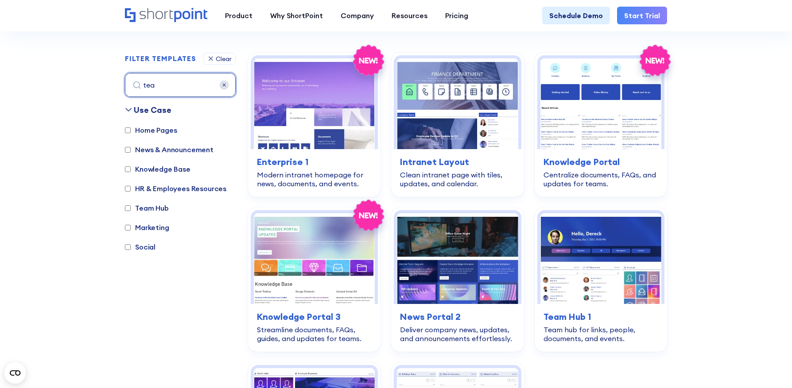
scroll to position [264, 0]
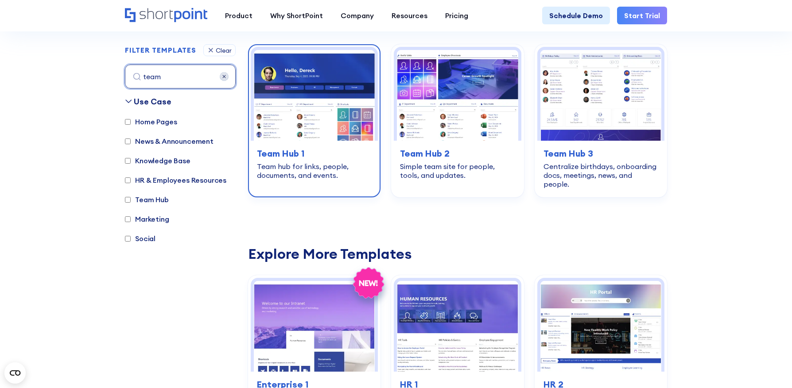
type input "team"
click at [282, 128] on img at bounding box center [314, 95] width 121 height 91
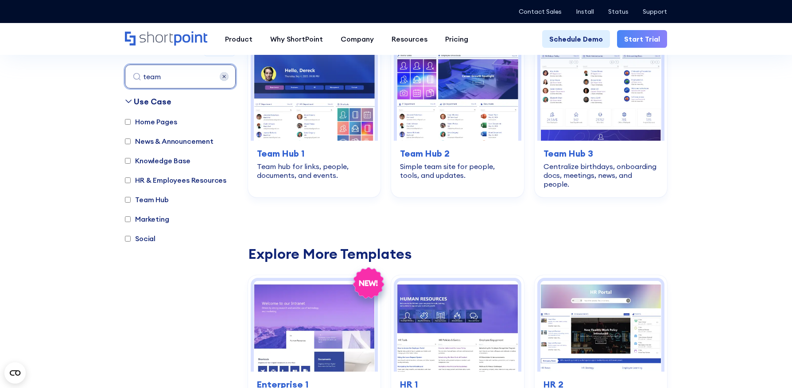
click at [197, 81] on input "team" at bounding box center [180, 77] width 111 height 24
click at [220, 77] on img at bounding box center [224, 76] width 9 height 9
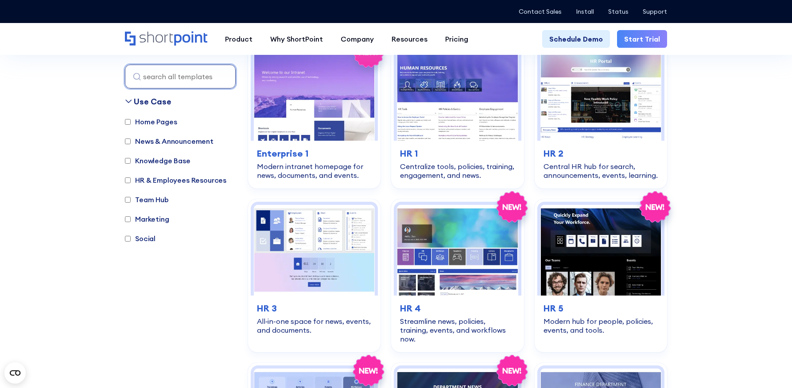
click at [199, 77] on input at bounding box center [180, 77] width 111 height 24
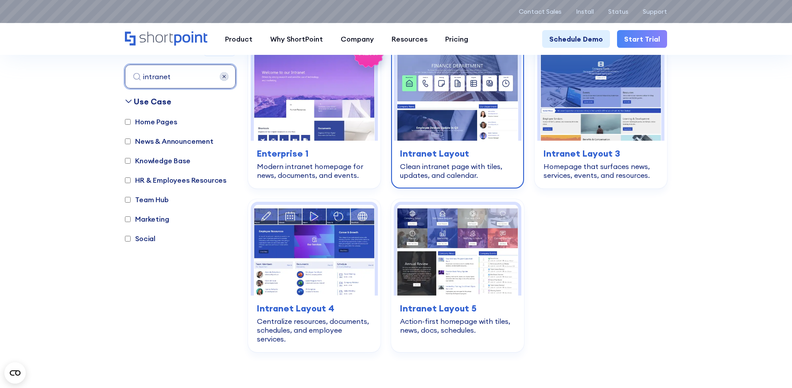
type input "intranet"
click at [442, 170] on div "Clean intranet page with tiles, updates, and calendar." at bounding box center [457, 171] width 115 height 18
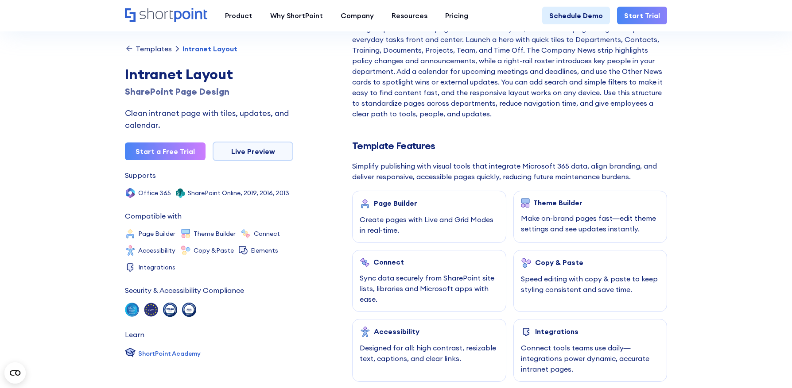
scroll to position [216, 0]
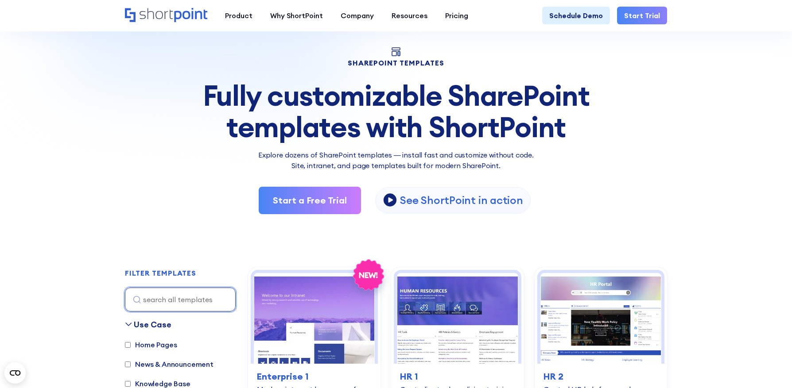
scroll to position [46, 0]
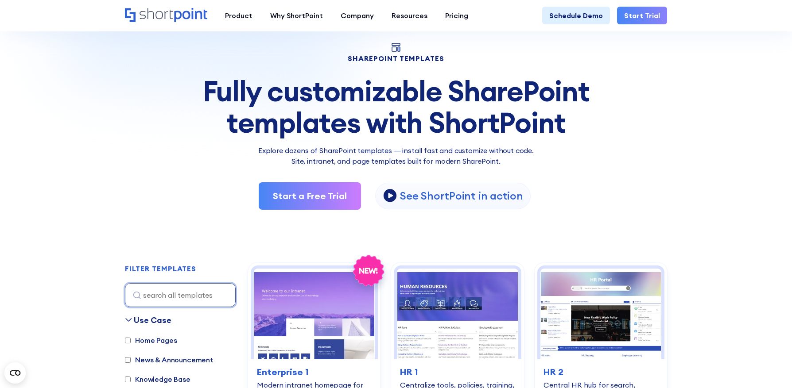
click at [158, 298] on input at bounding box center [180, 295] width 111 height 24
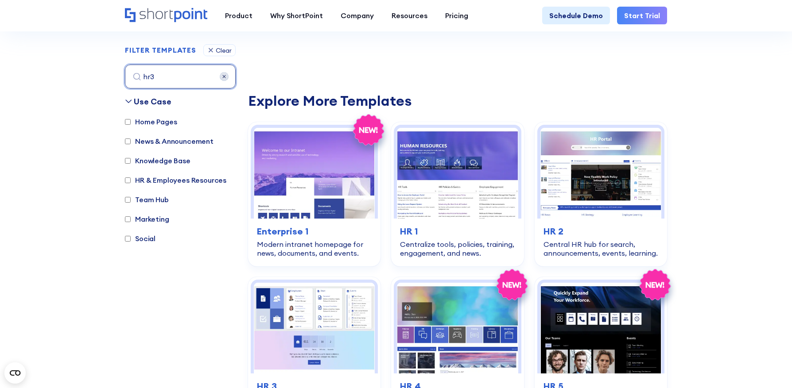
scroll to position [318, 0]
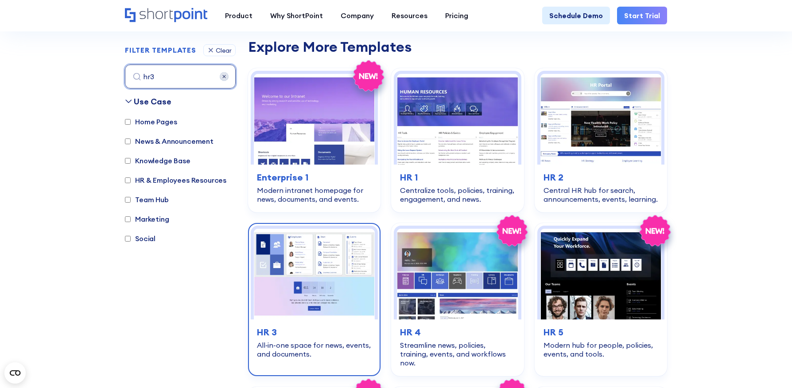
type input "hr3"
click at [282, 315] on img at bounding box center [314, 274] width 121 height 91
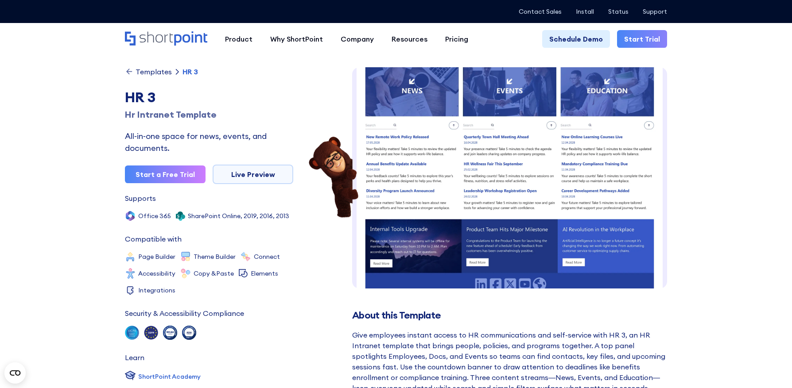
scroll to position [249, 0]
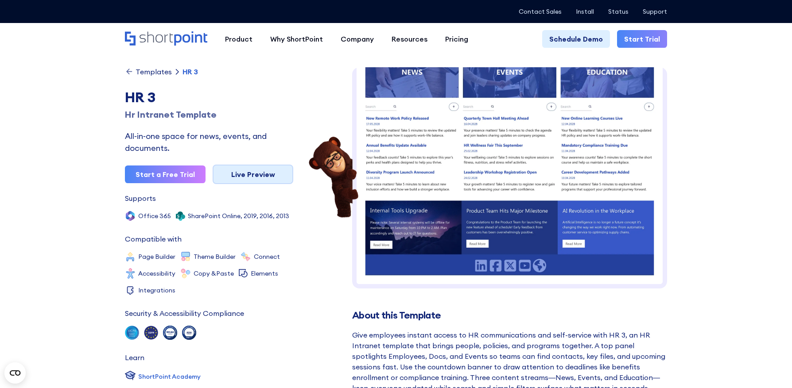
click at [249, 178] on link "Live Preview" at bounding box center [253, 174] width 81 height 19
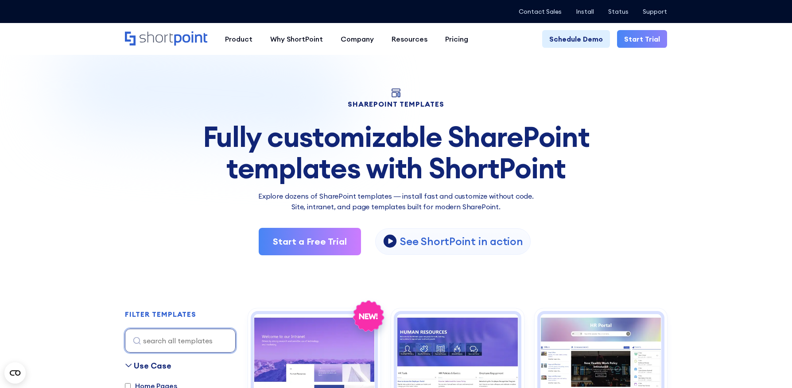
click at [181, 348] on input at bounding box center [180, 341] width 111 height 24
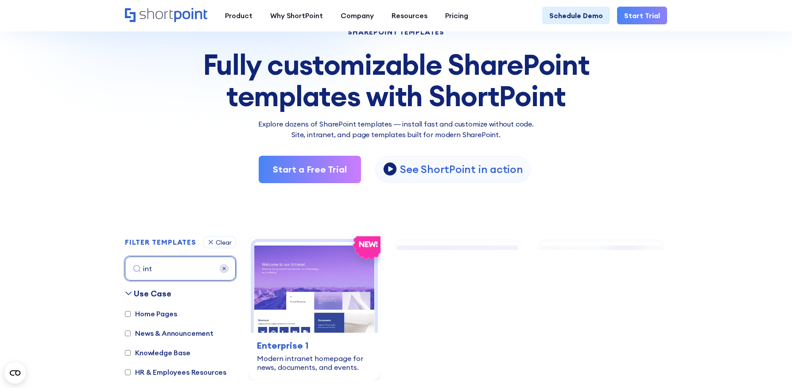
scroll to position [264, 0]
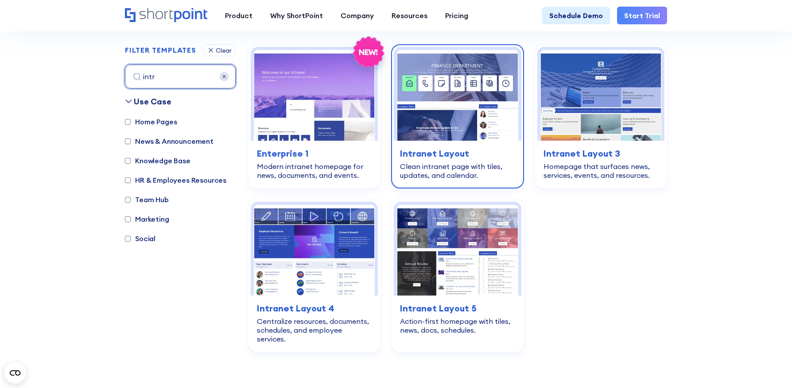
type input "intr"
click at [460, 120] on img at bounding box center [457, 95] width 121 height 91
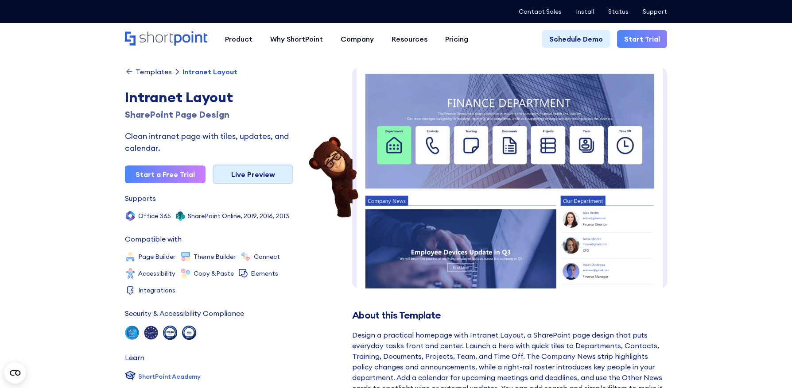
scroll to position [13, 0]
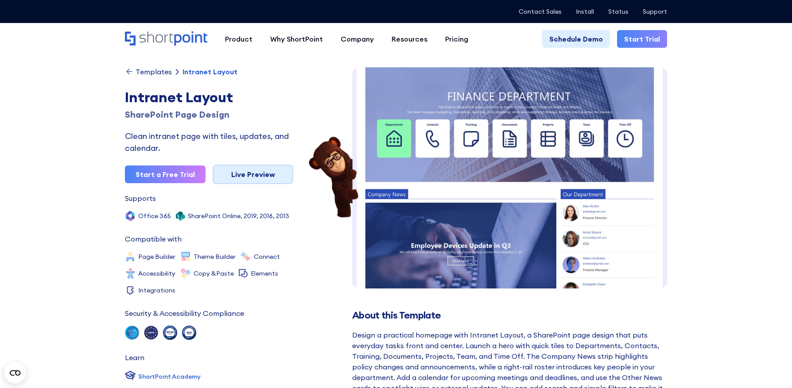
click at [226, 176] on link "Live Preview" at bounding box center [253, 174] width 81 height 19
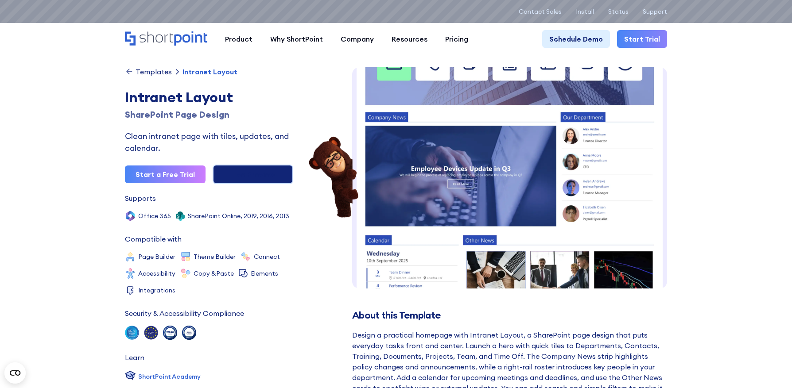
scroll to position [0, 0]
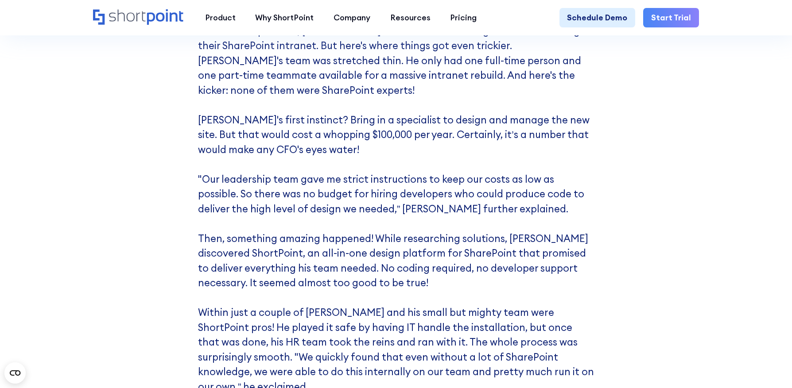
scroll to position [3594, 0]
